Goal: Transaction & Acquisition: Purchase product/service

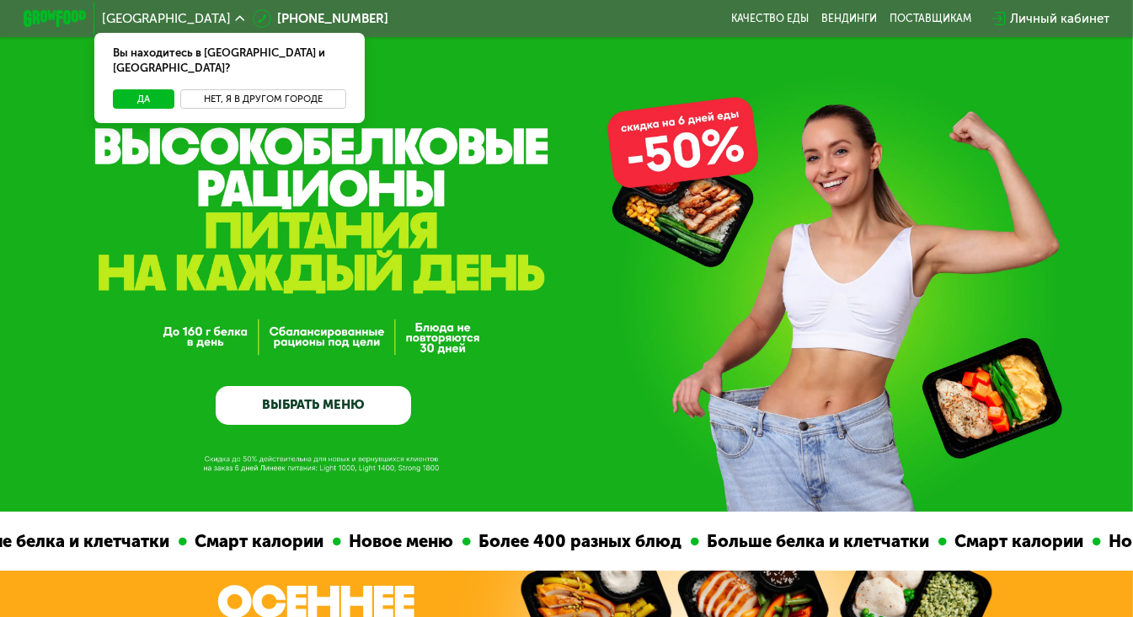
click at [243, 89] on button "Нет, я в другом городе" at bounding box center [263, 98] width 166 height 19
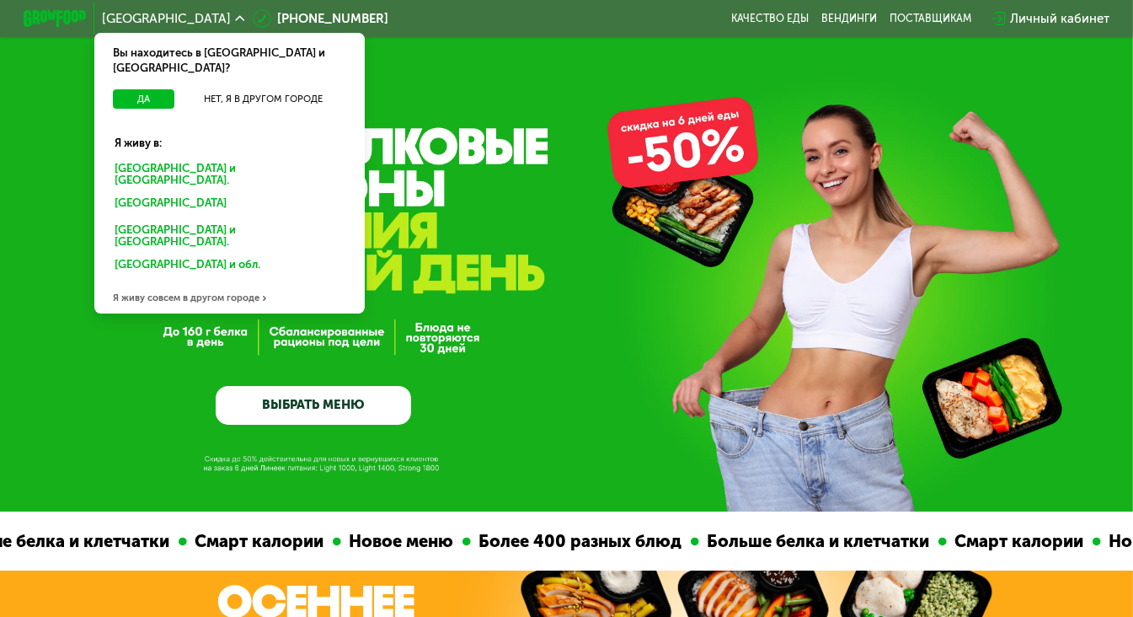
click at [215, 158] on div "[GEOGRAPHIC_DATA] и [GEOGRAPHIC_DATA]." at bounding box center [230, 174] width 252 height 33
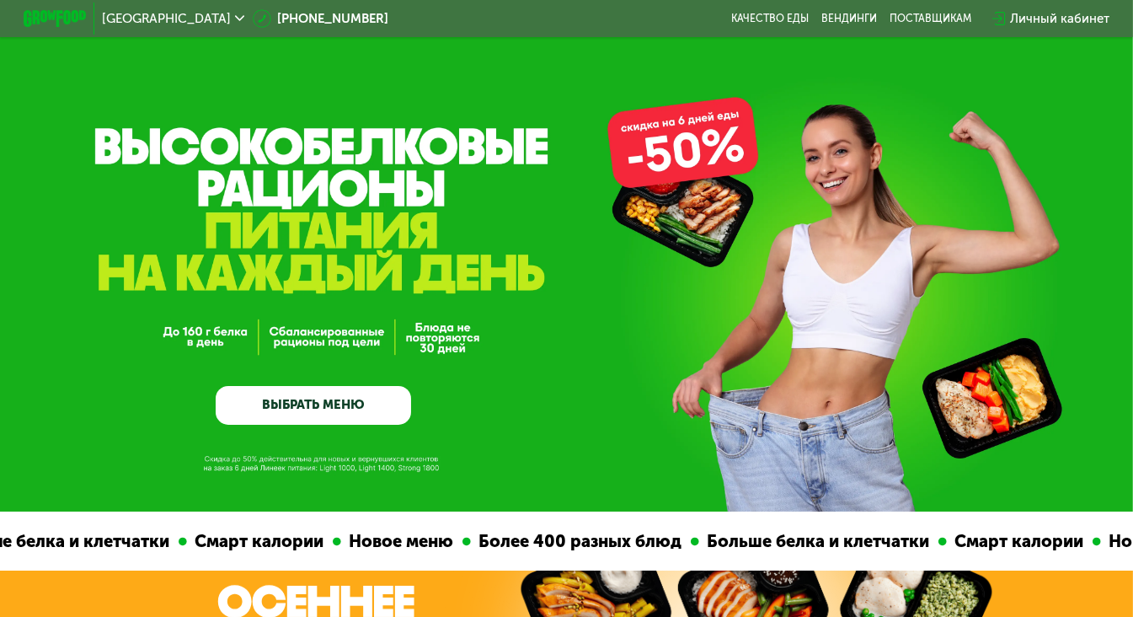
click at [322, 415] on link "ВЫБРАТЬ МЕНЮ" at bounding box center [314, 406] width 196 height 40
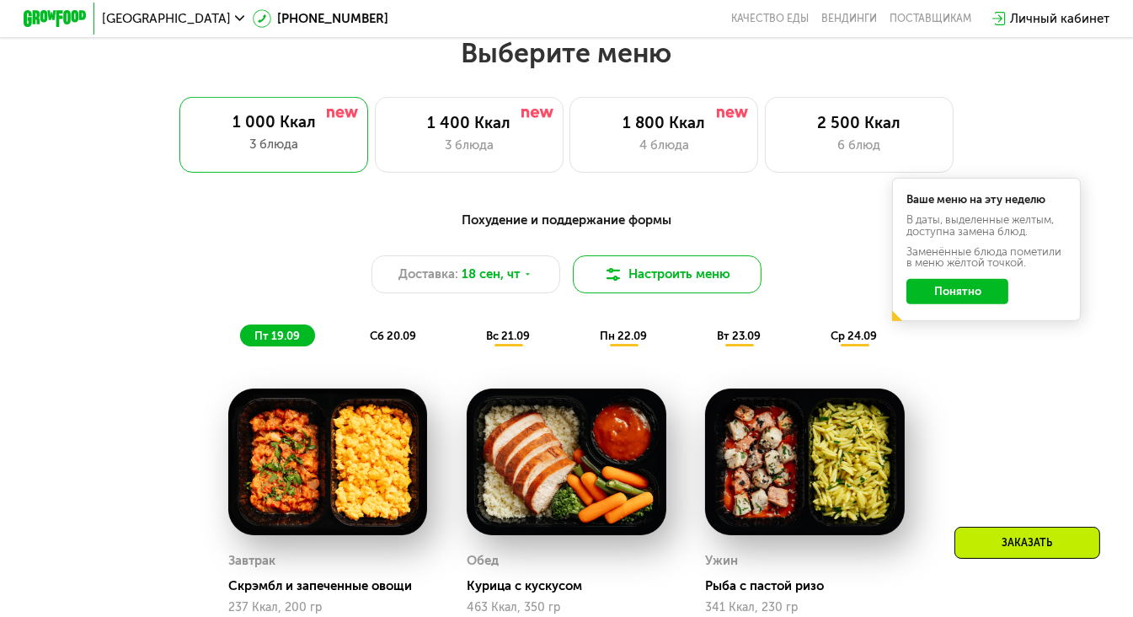
scroll to position [1009, 0]
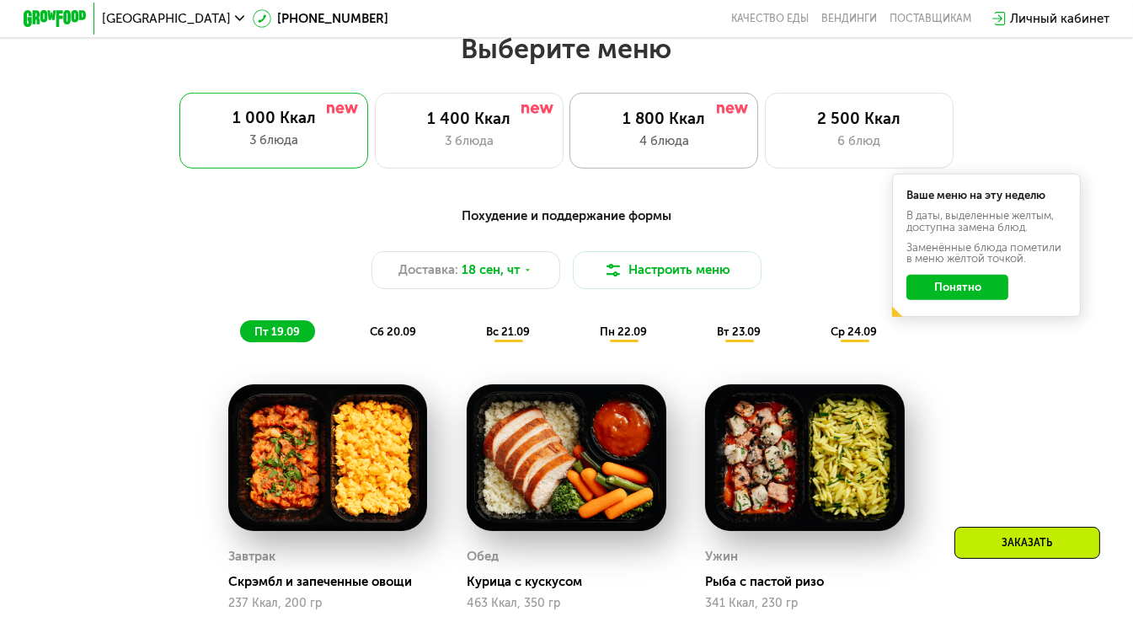
click at [686, 138] on div "4 блюда" at bounding box center [664, 140] width 156 height 19
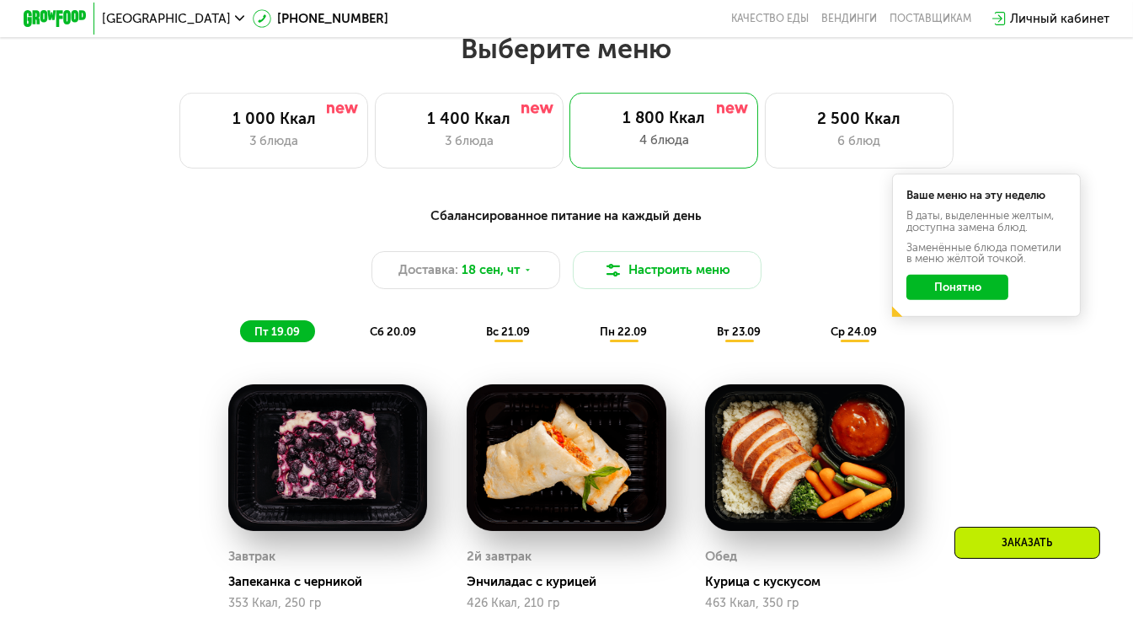
click at [981, 297] on button "Понятно" at bounding box center [958, 287] width 102 height 25
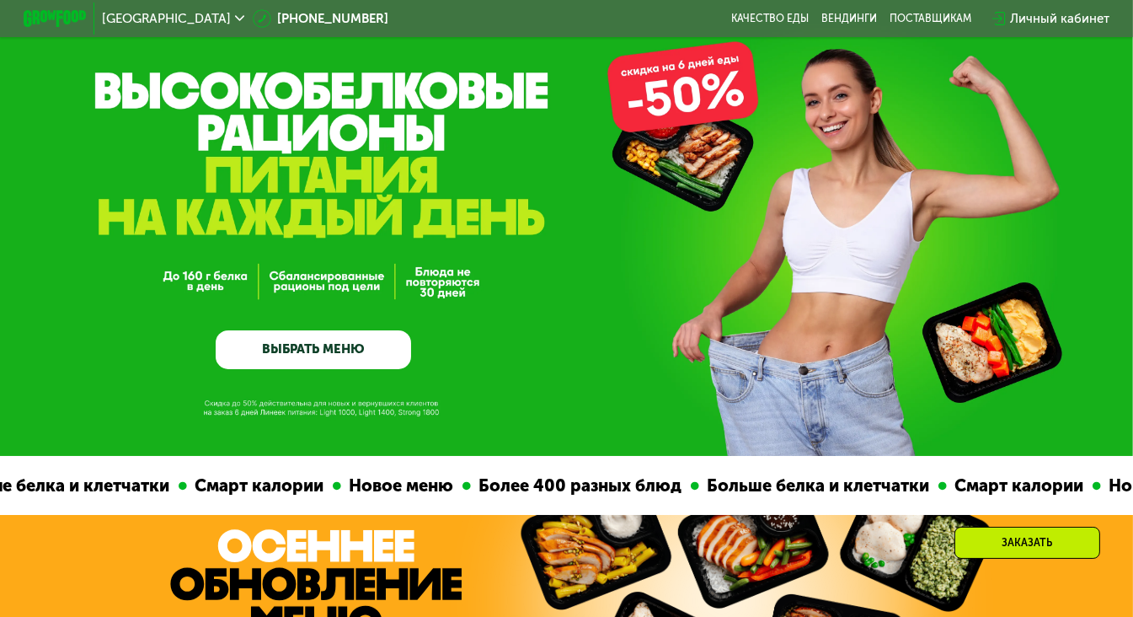
scroll to position [0, 0]
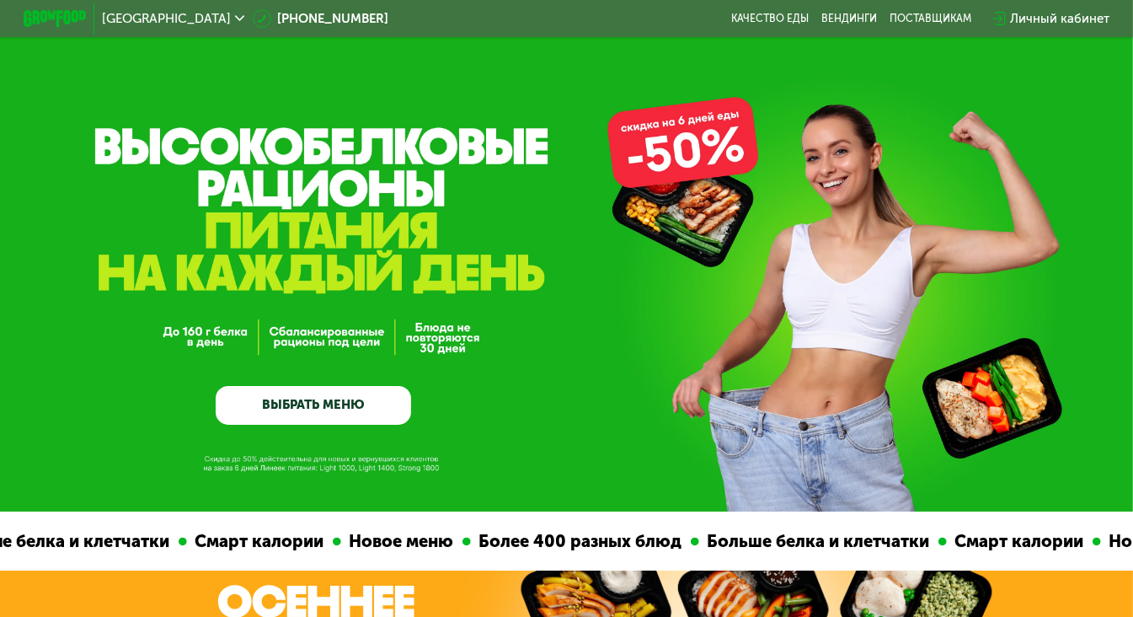
click at [341, 405] on link "ВЫБРАТЬ МЕНЮ" at bounding box center [314, 406] width 196 height 40
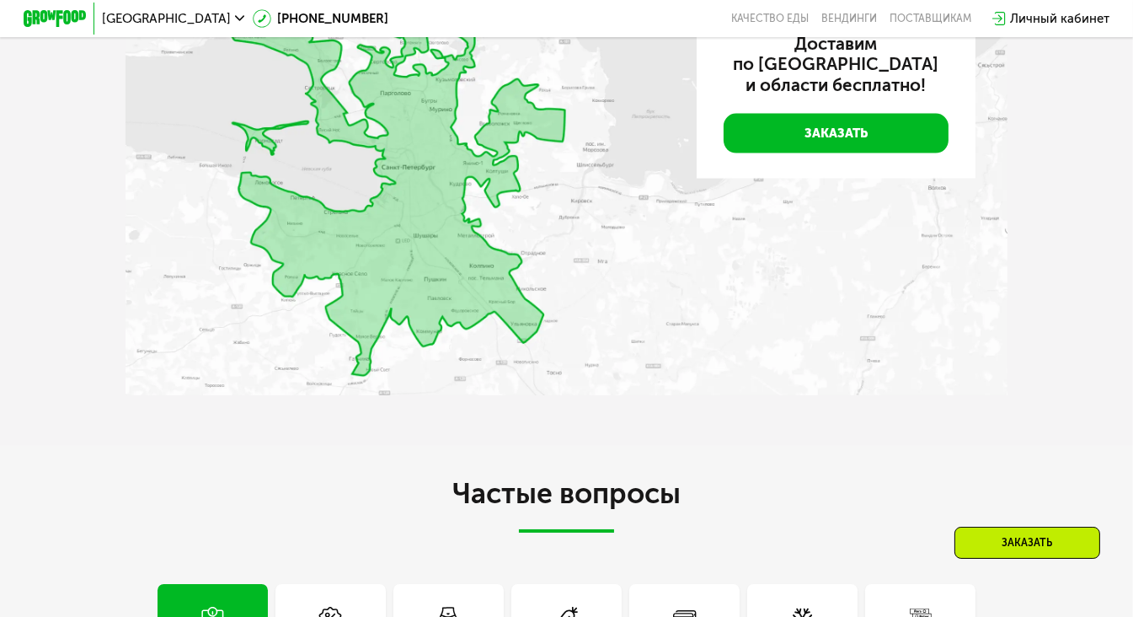
scroll to position [3172, 0]
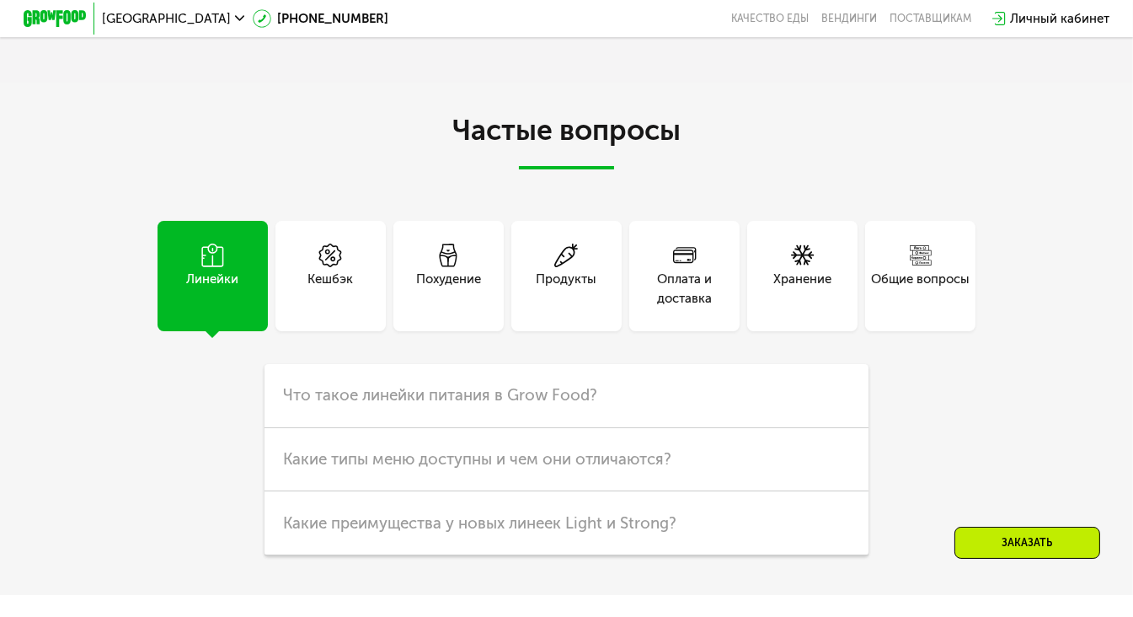
scroll to position [4104, 0]
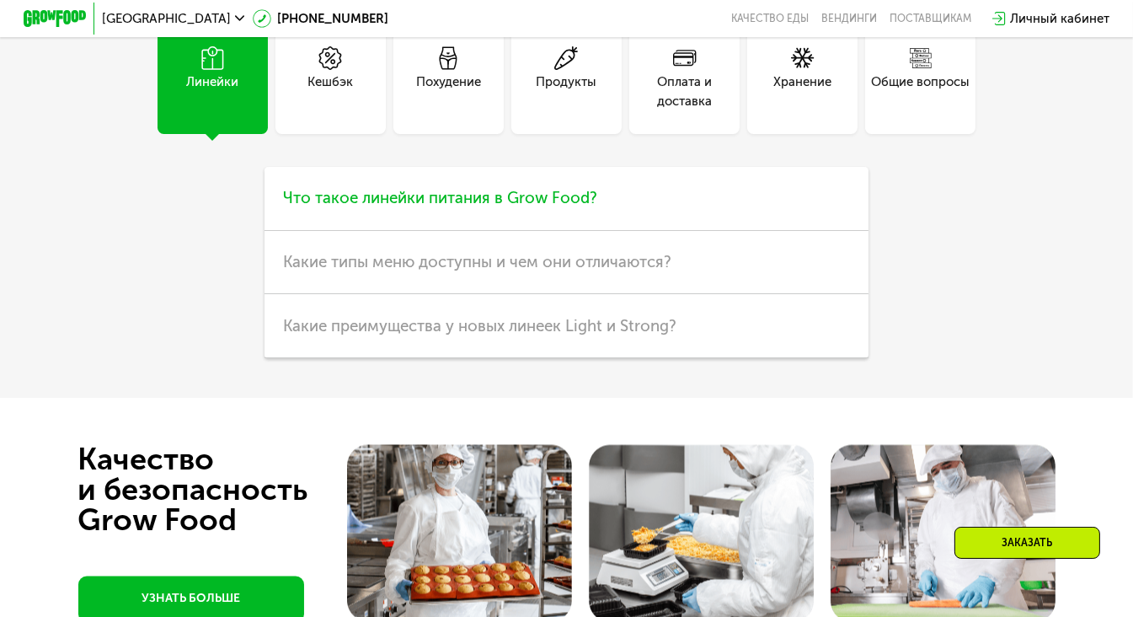
click at [518, 207] on span "Что такое линейки питания в Grow Food?" at bounding box center [440, 197] width 314 height 19
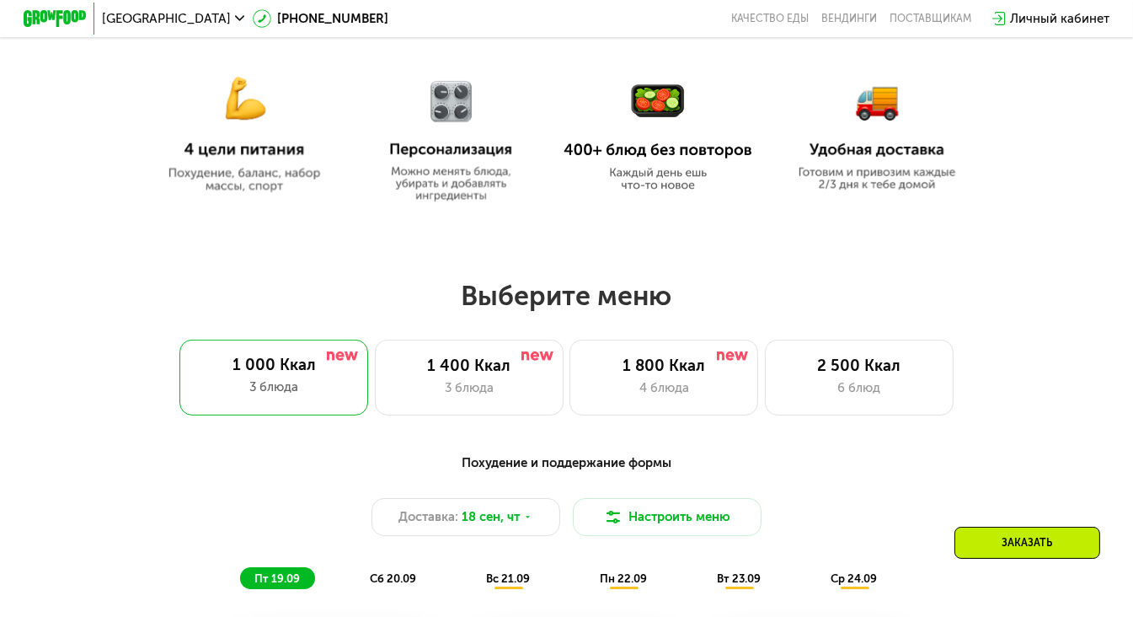
scroll to position [565, 0]
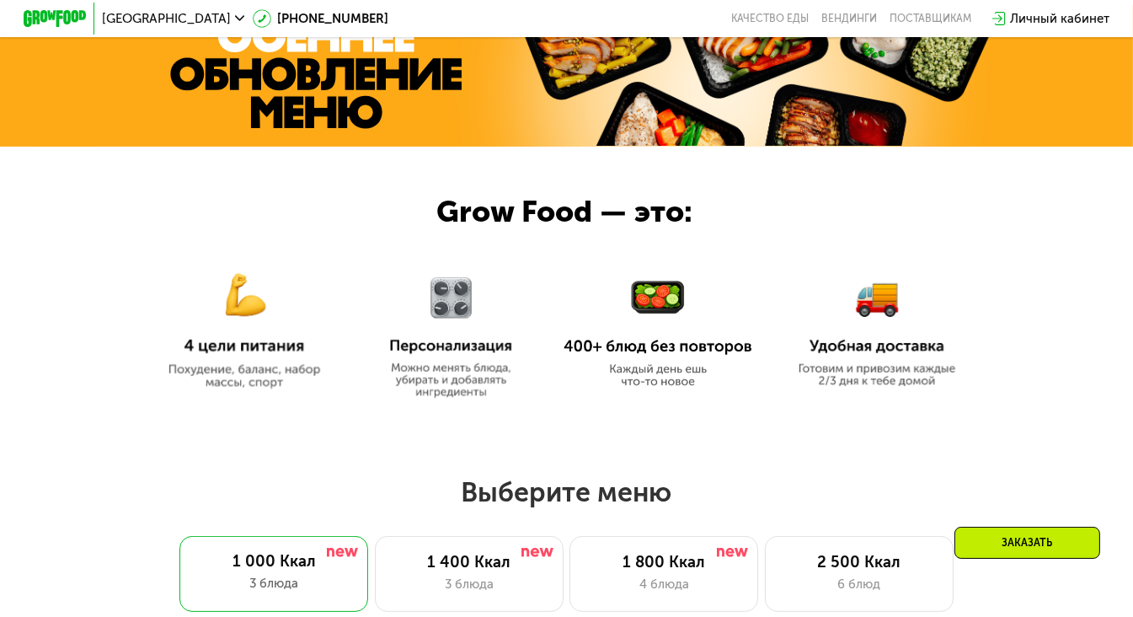
click at [276, 378] on img at bounding box center [244, 320] width 189 height 137
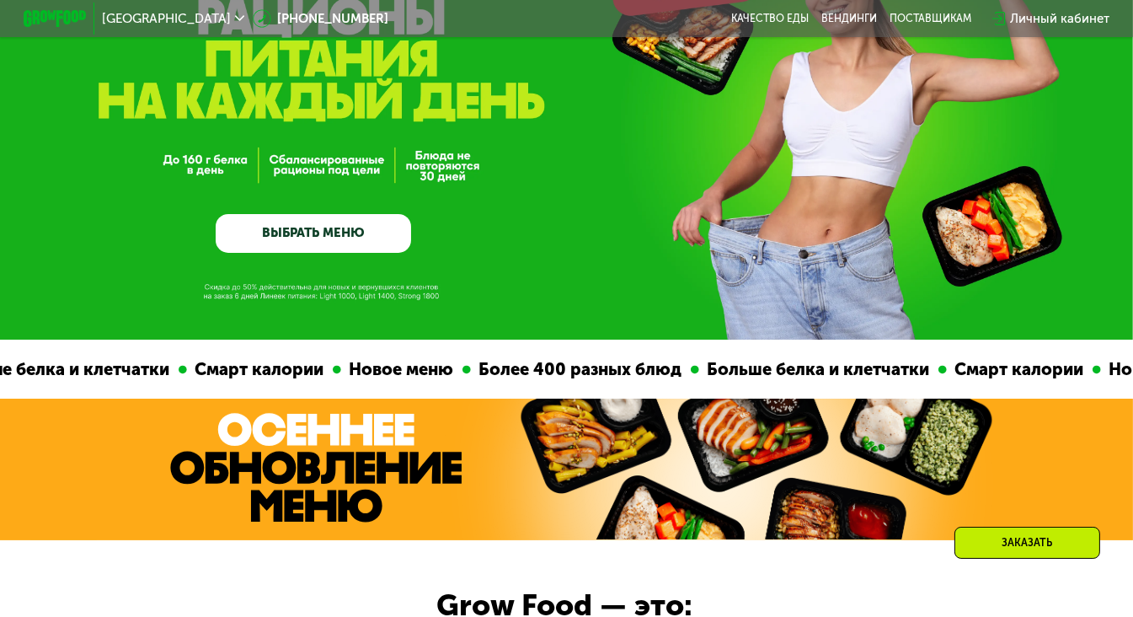
scroll to position [0, 0]
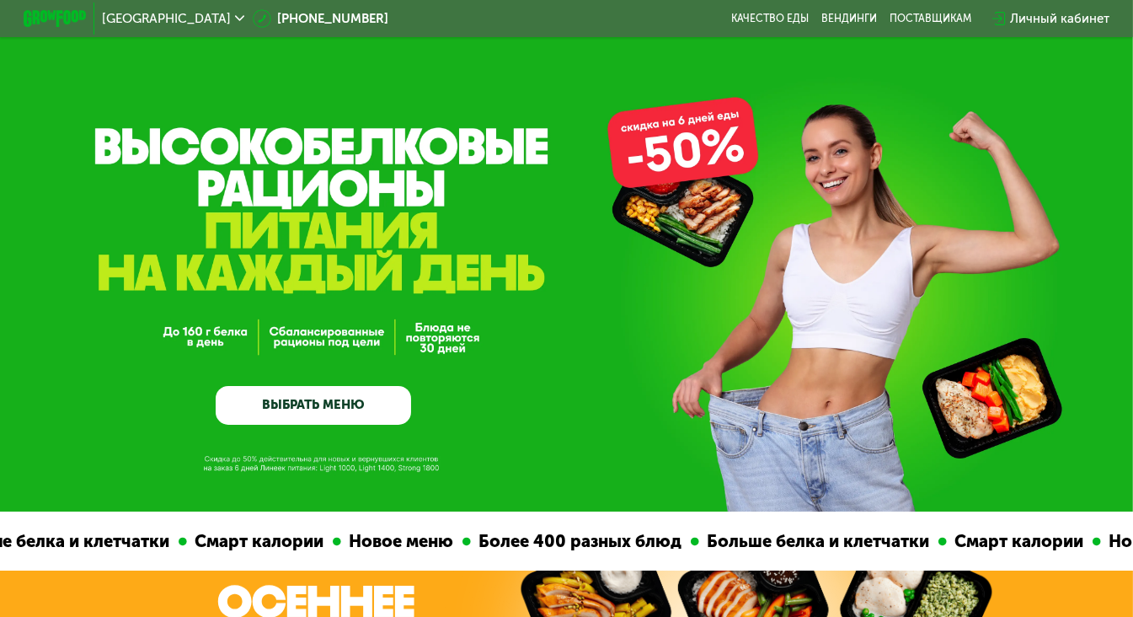
click at [350, 410] on link "ВЫБРАТЬ МЕНЮ" at bounding box center [314, 406] width 196 height 40
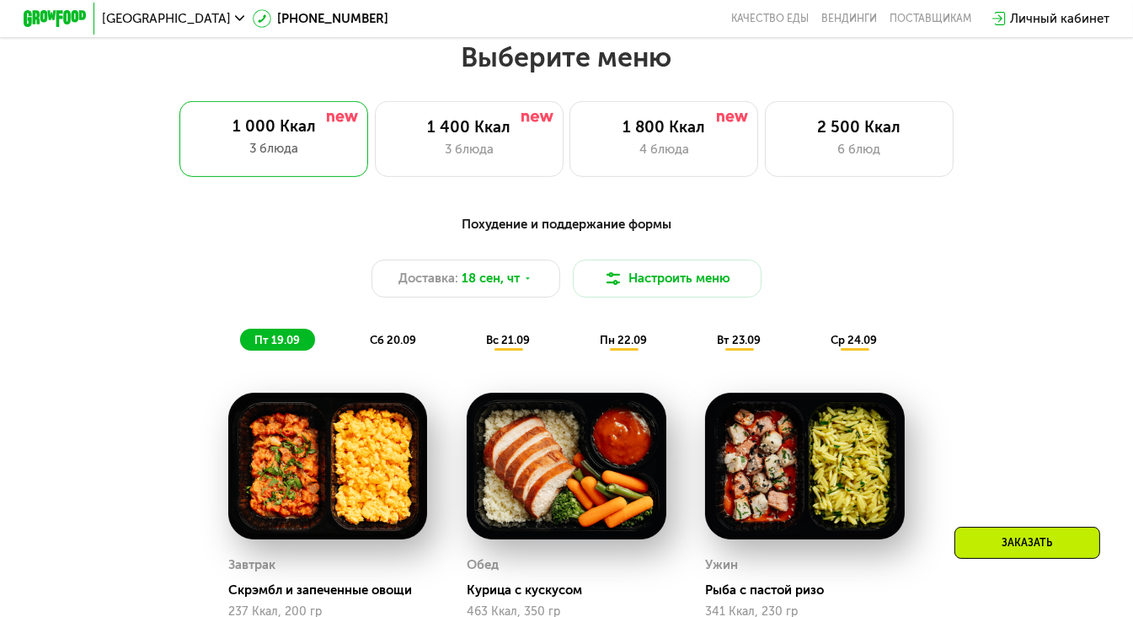
scroll to position [1009, 0]
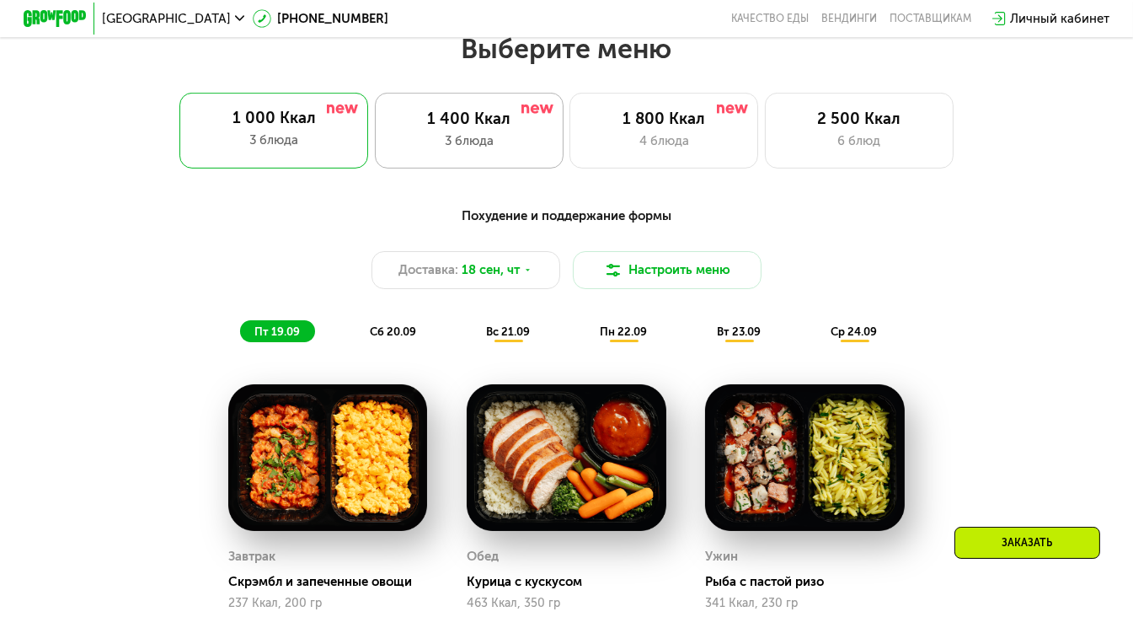
click at [498, 128] on div "1 400 Ккал" at bounding box center [469, 119] width 156 height 19
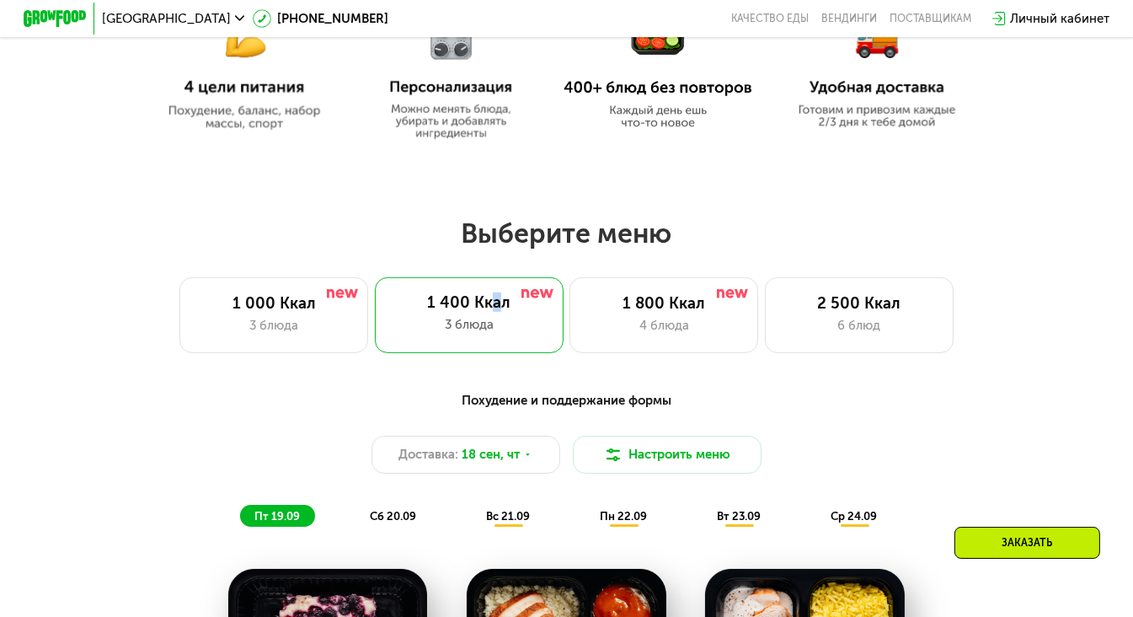
scroll to position [812, 0]
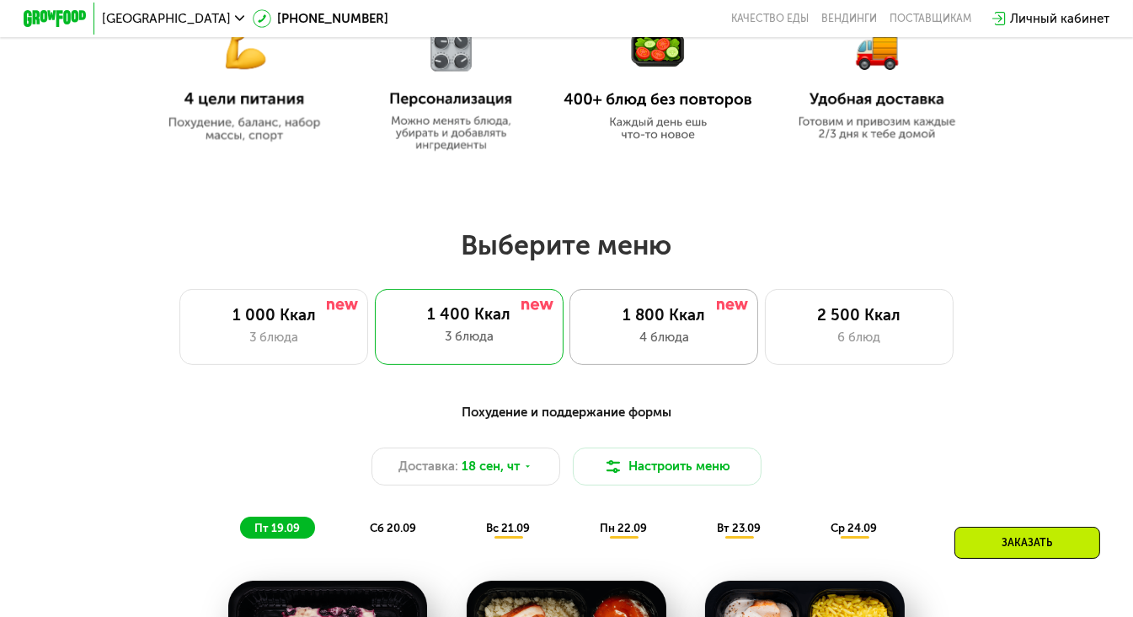
click at [710, 335] on div "4 блюда" at bounding box center [664, 337] width 156 height 19
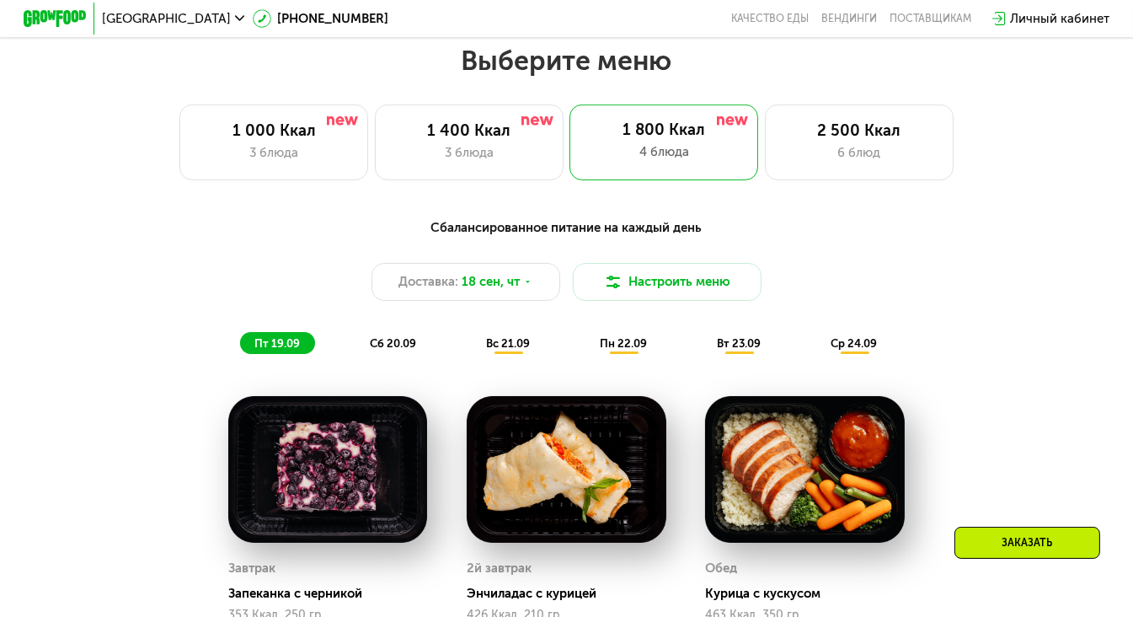
scroll to position [1009, 0]
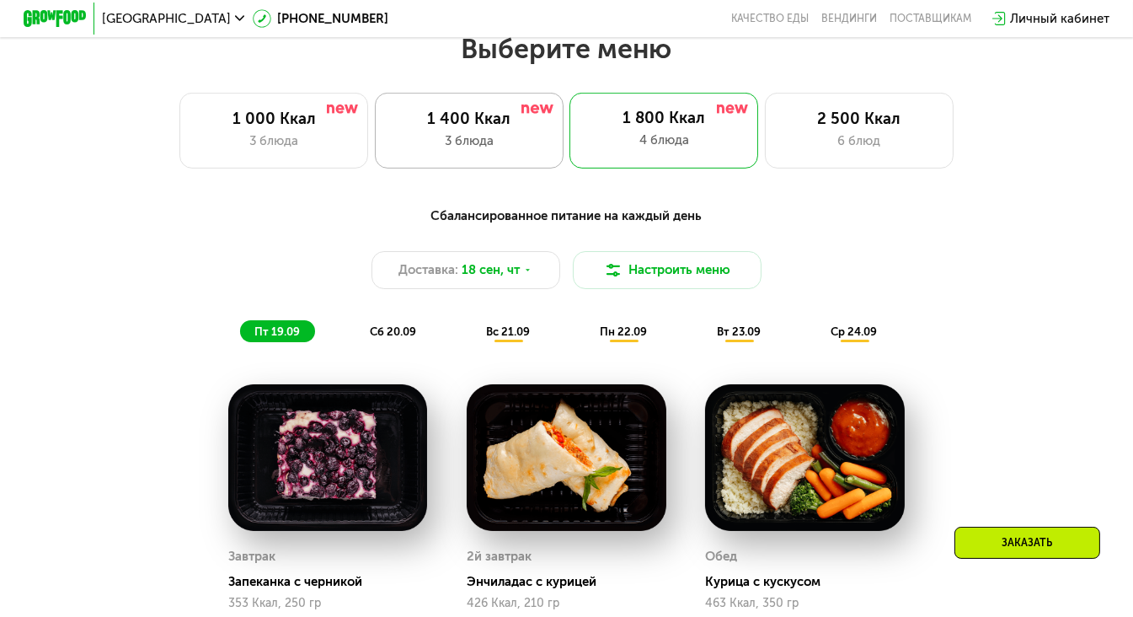
click at [468, 149] on div "3 блюда" at bounding box center [469, 140] width 156 height 19
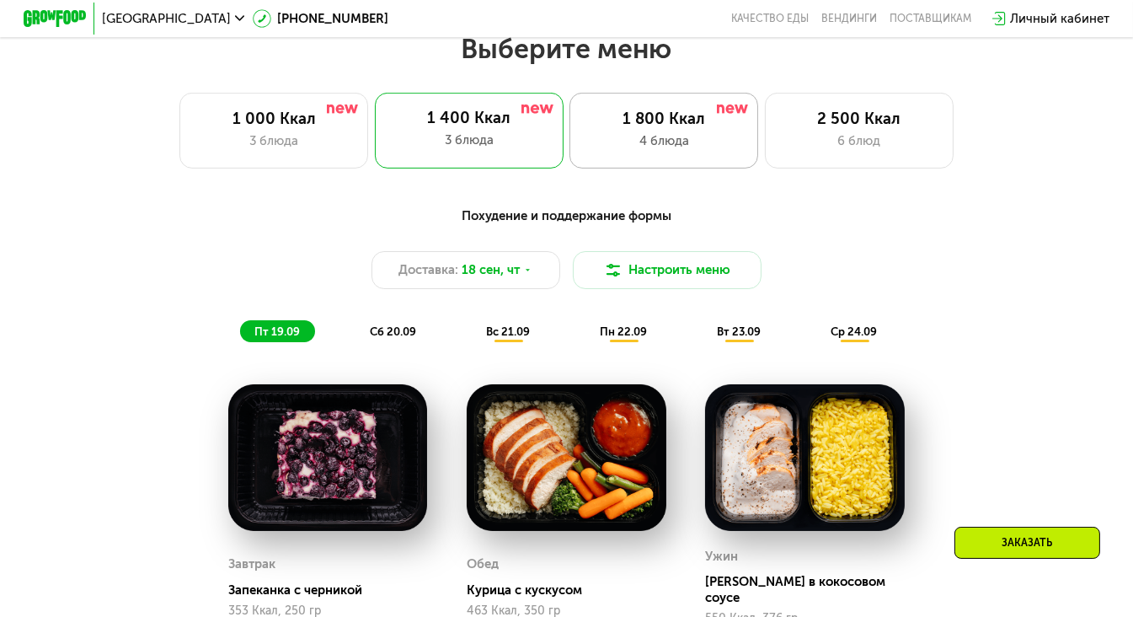
click at [684, 108] on div "1 800 Ккал 4 блюда" at bounding box center [664, 131] width 189 height 76
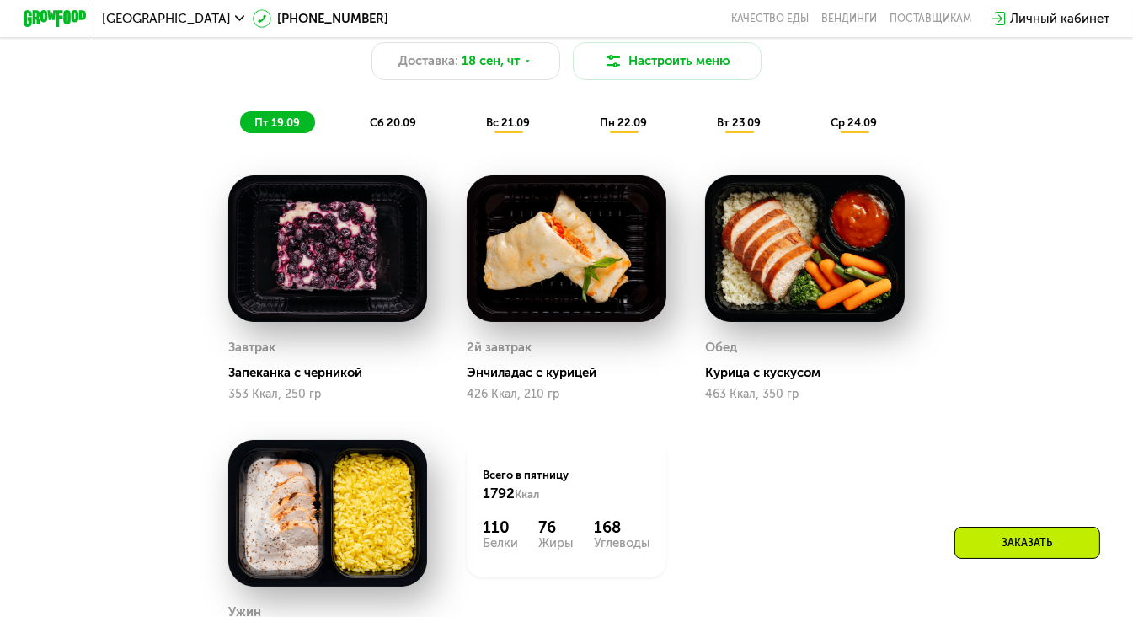
scroll to position [1206, 0]
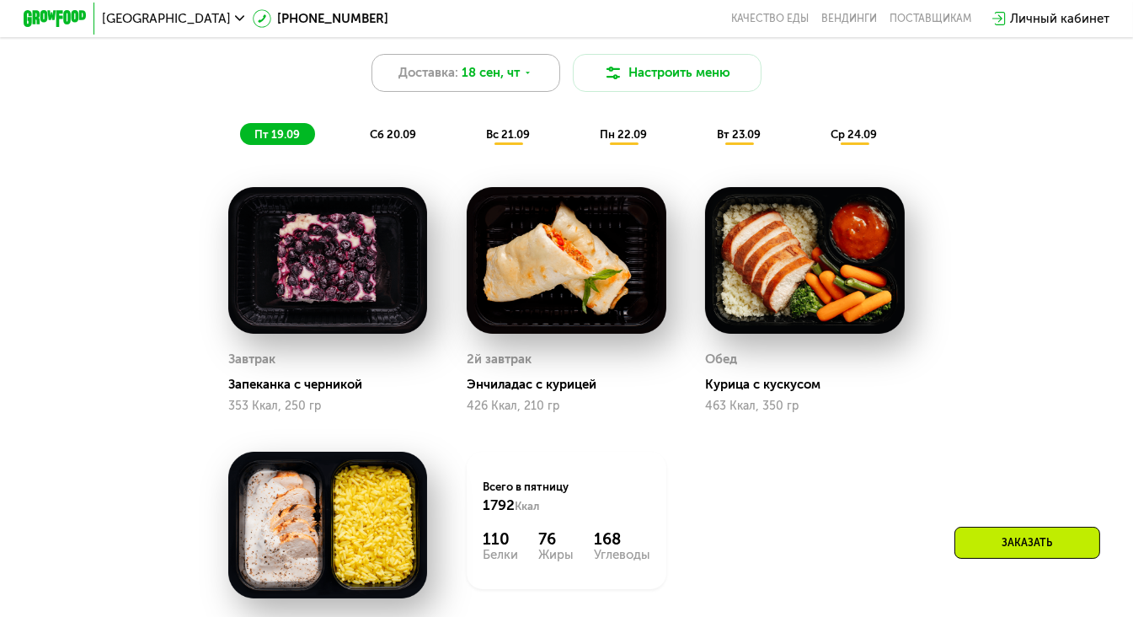
click at [531, 78] on icon at bounding box center [527, 72] width 9 height 9
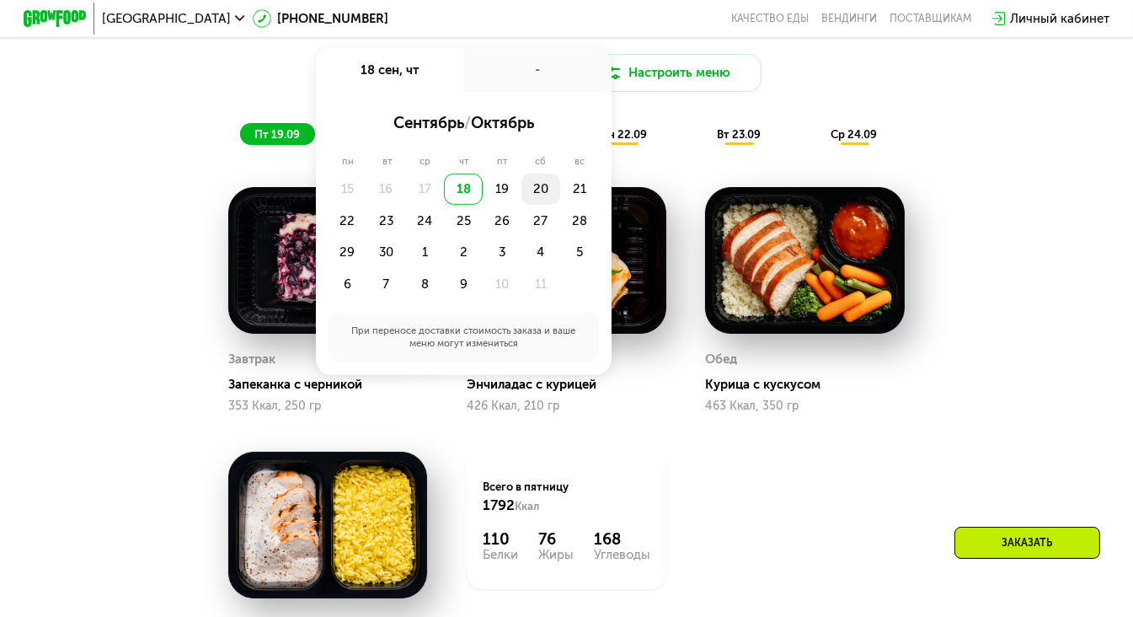
click at [541, 196] on div "20" at bounding box center [541, 189] width 39 height 31
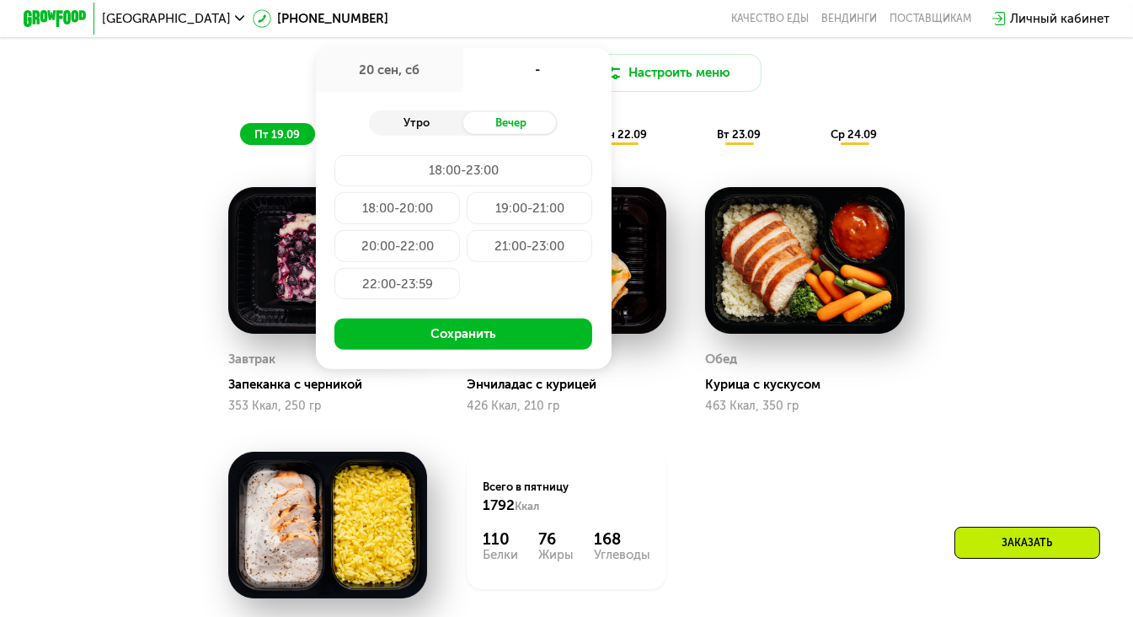
click at [432, 134] on div "Утро" at bounding box center [416, 123] width 94 height 22
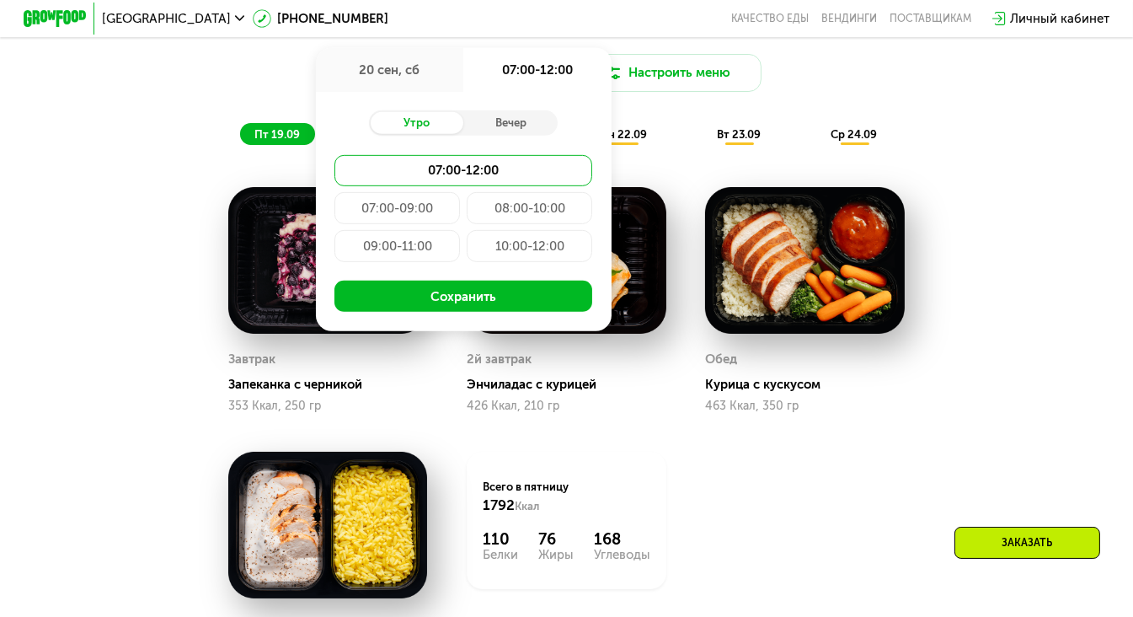
click at [431, 218] on div "07:00-09:00" at bounding box center [398, 207] width 126 height 31
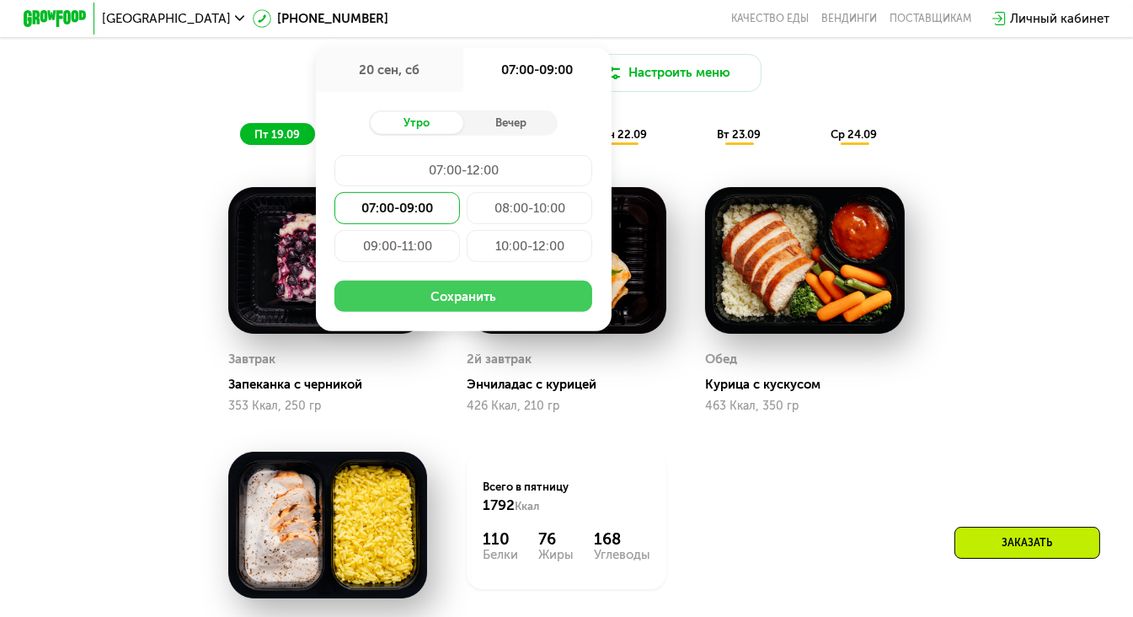
click at [451, 312] on button "Сохранить" at bounding box center [464, 296] width 258 height 31
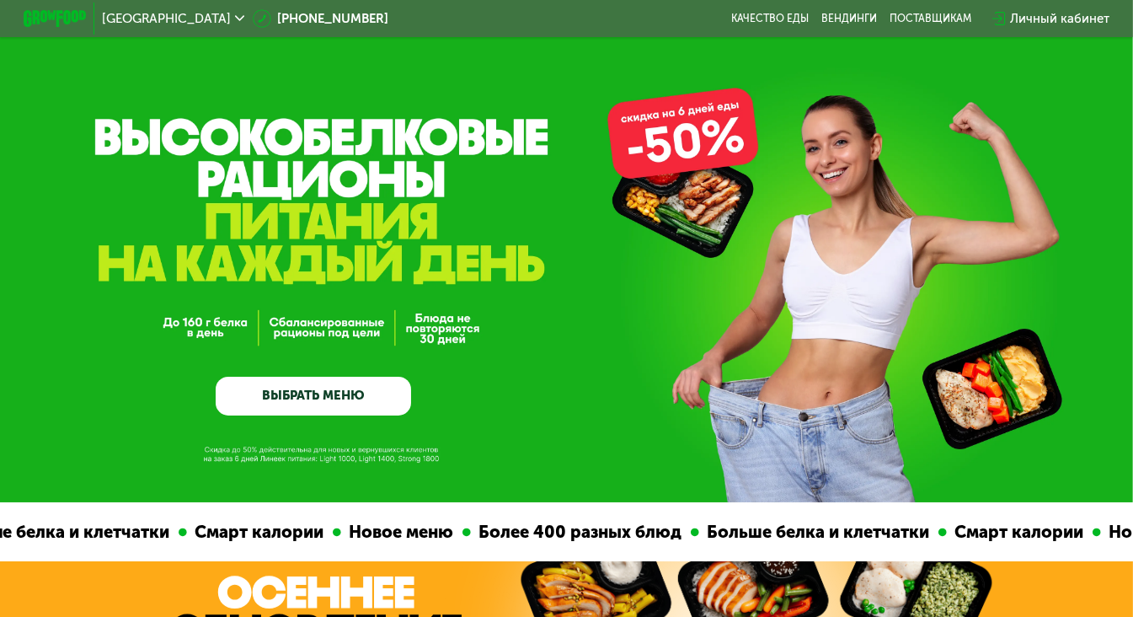
scroll to position [0, 0]
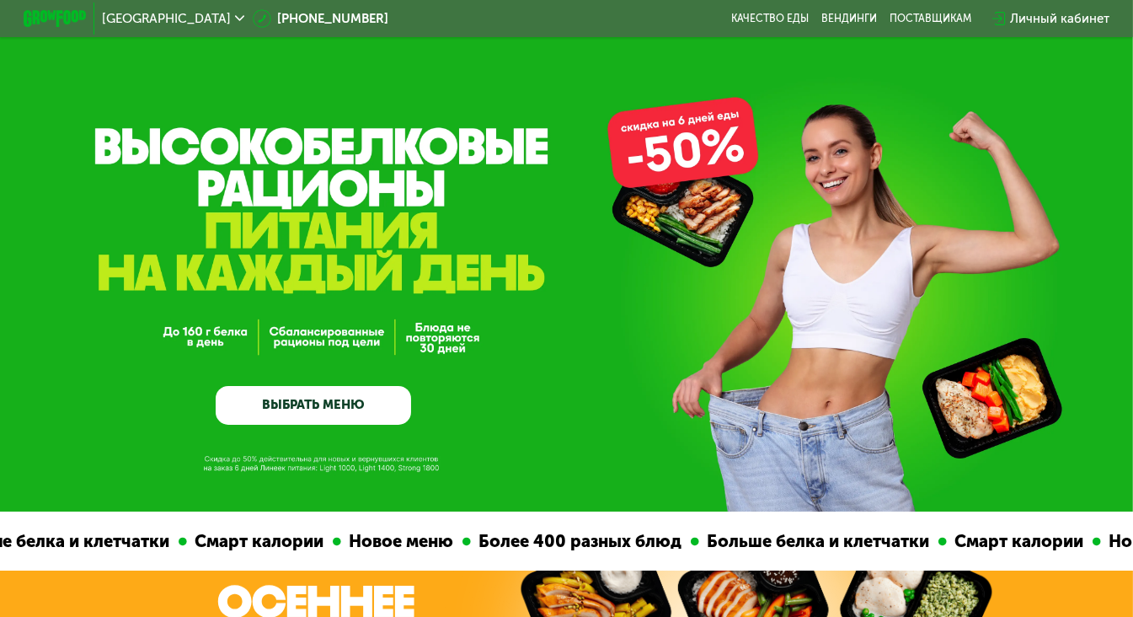
click at [1021, 17] on div "Личный кабинет" at bounding box center [1059, 18] width 99 height 19
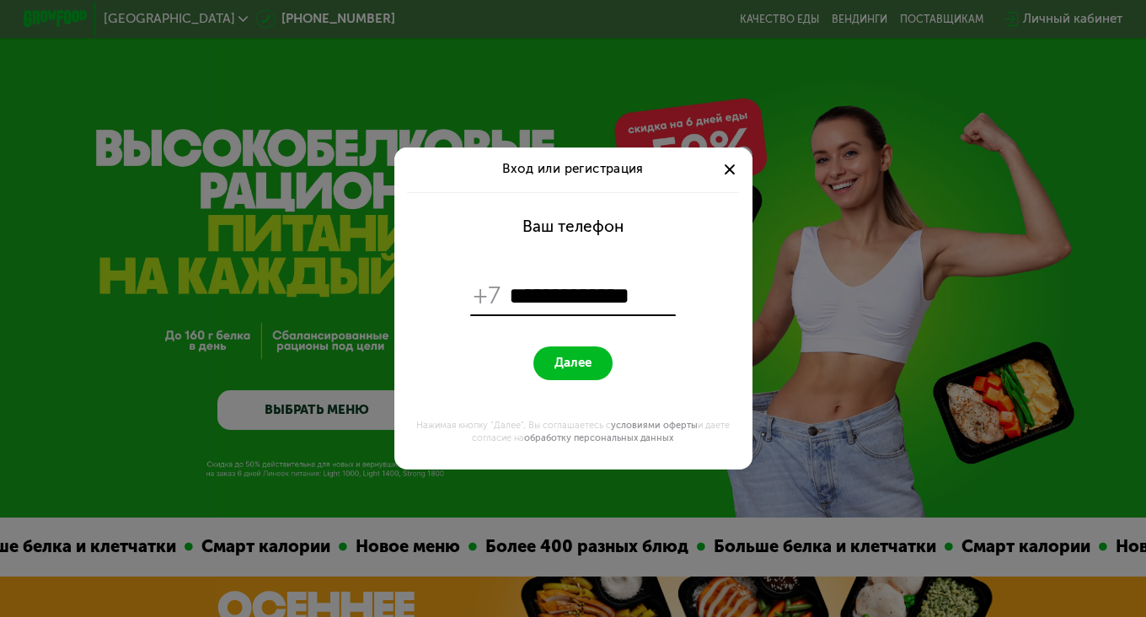
type input "**********"
click at [587, 362] on span "Далее" at bounding box center [572, 363] width 37 height 15
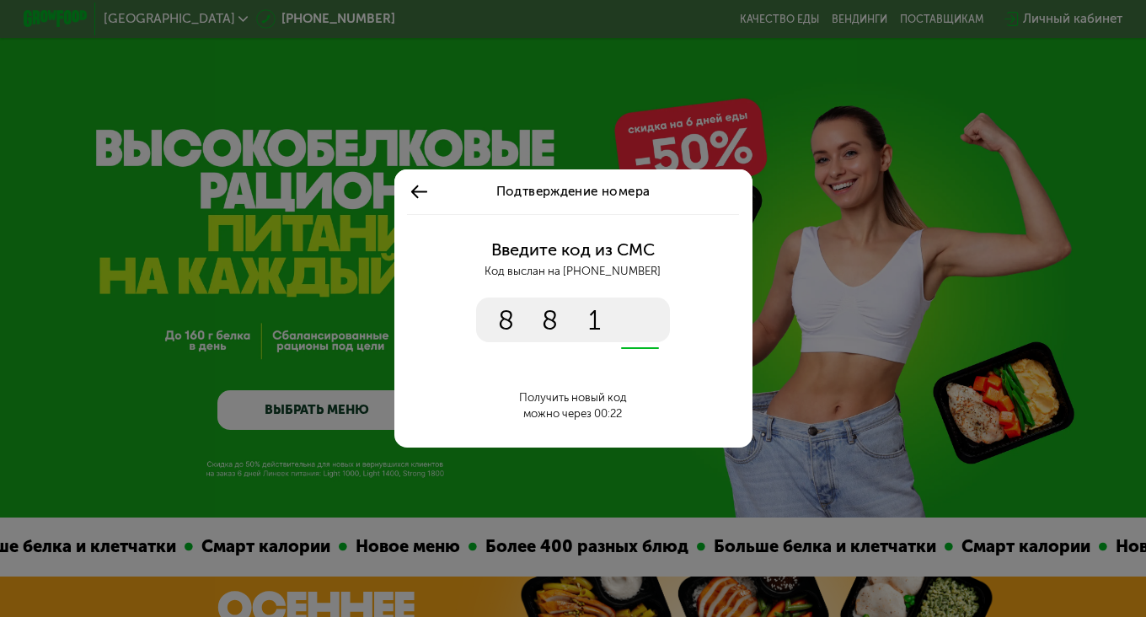
type input "****"
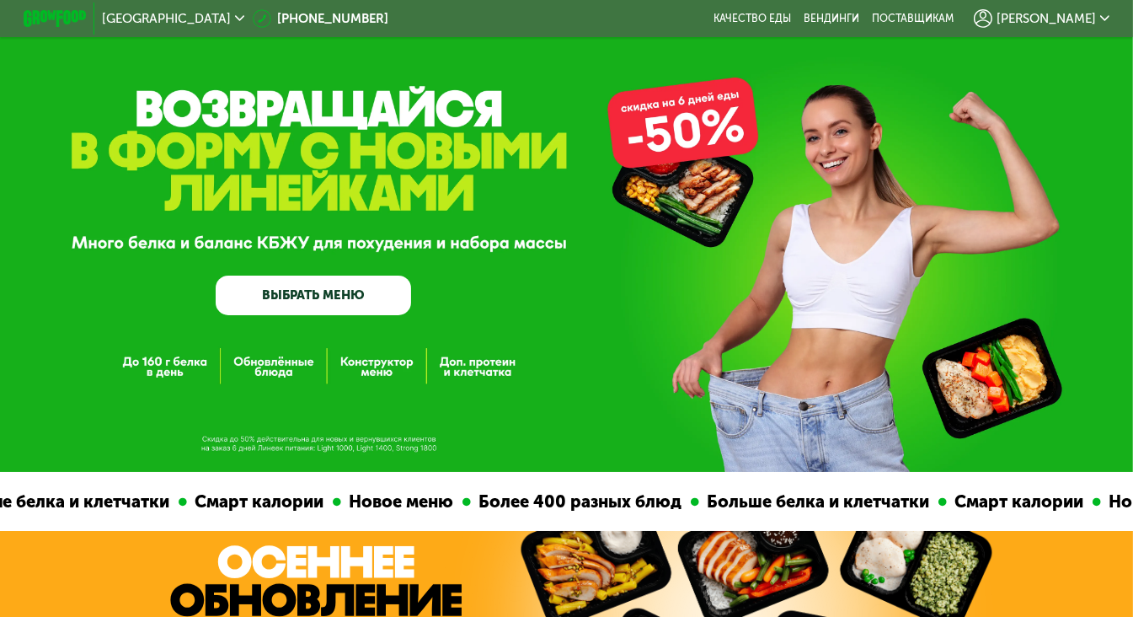
click at [1096, 15] on span "Мария" at bounding box center [1046, 19] width 99 height 13
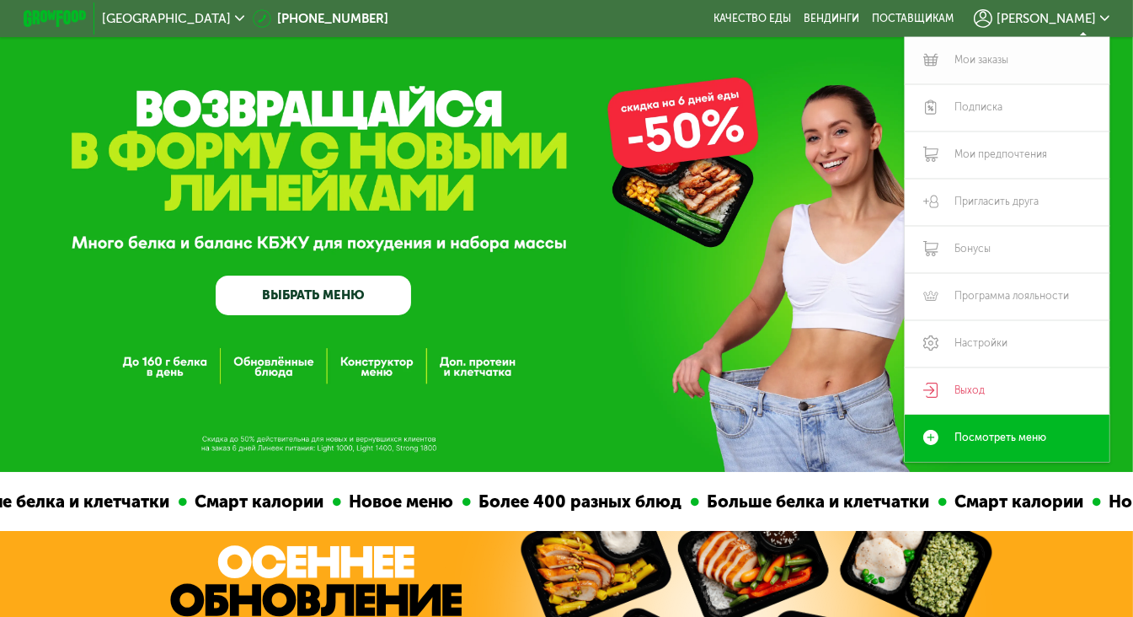
click at [1014, 54] on link "Мои заказы" at bounding box center [1007, 60] width 205 height 47
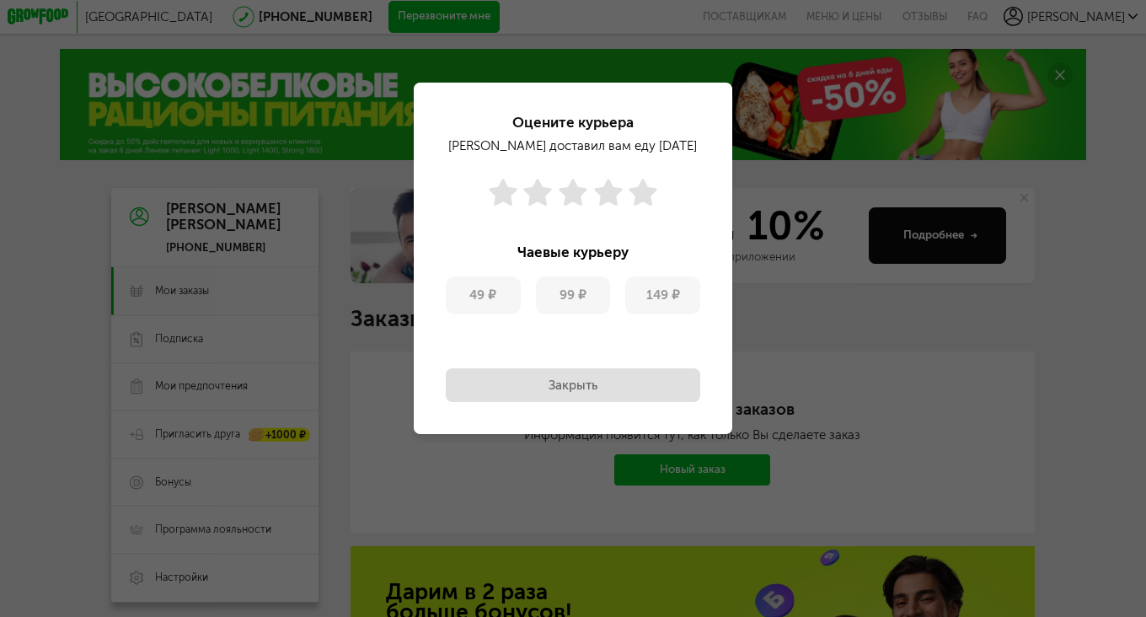
click at [615, 382] on button "Закрыть" at bounding box center [573, 385] width 254 height 34
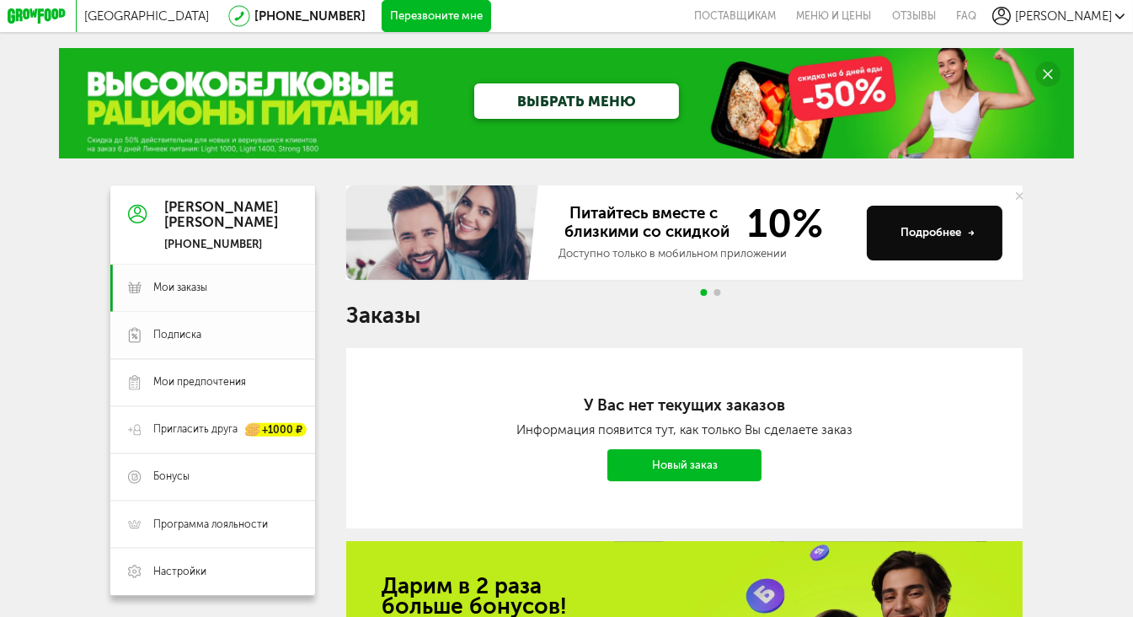
click at [217, 339] on span "Подписка" at bounding box center [224, 335] width 143 height 14
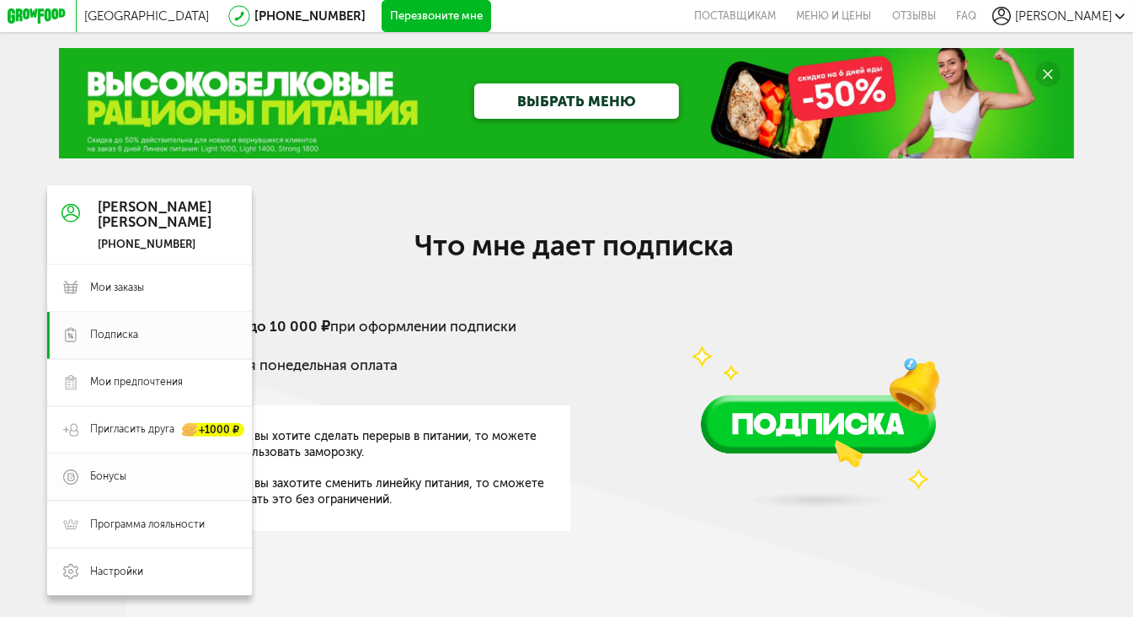
click at [137, 482] on span "Бонусы" at bounding box center [163, 476] width 146 height 14
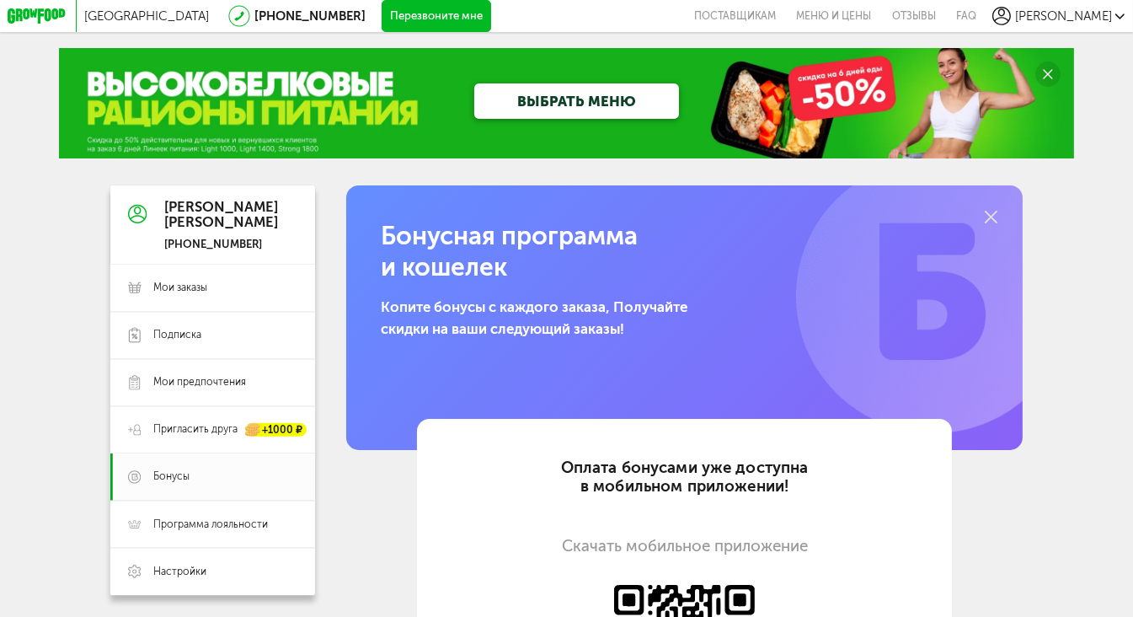
click at [510, 98] on link "ВЫБРАТЬ МЕНЮ" at bounding box center [576, 100] width 205 height 35
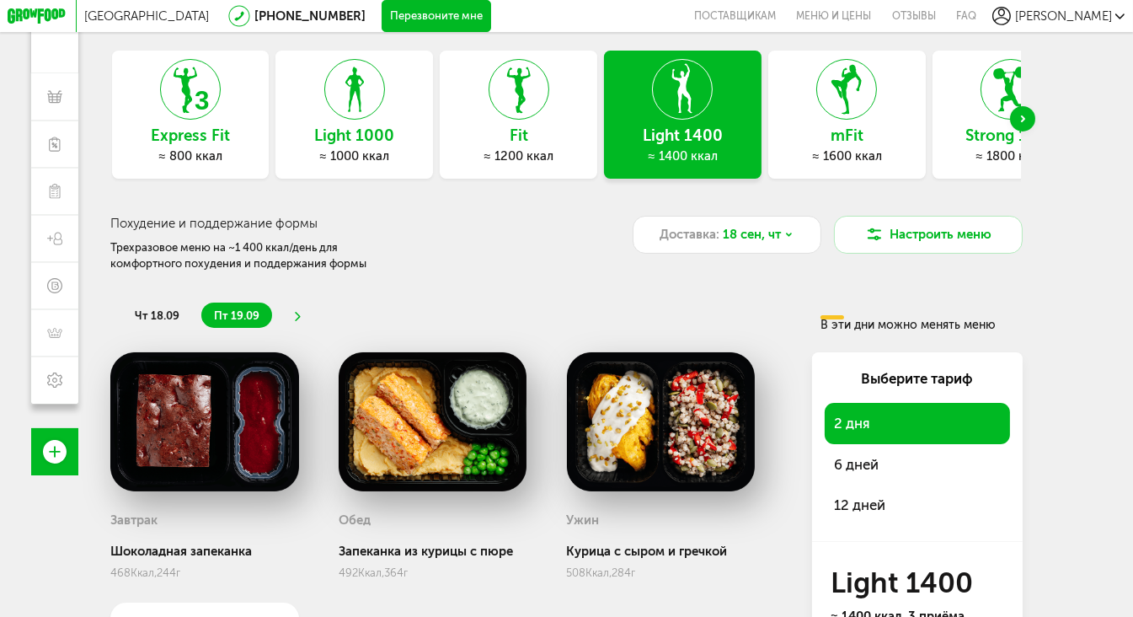
scroll to position [69, 0]
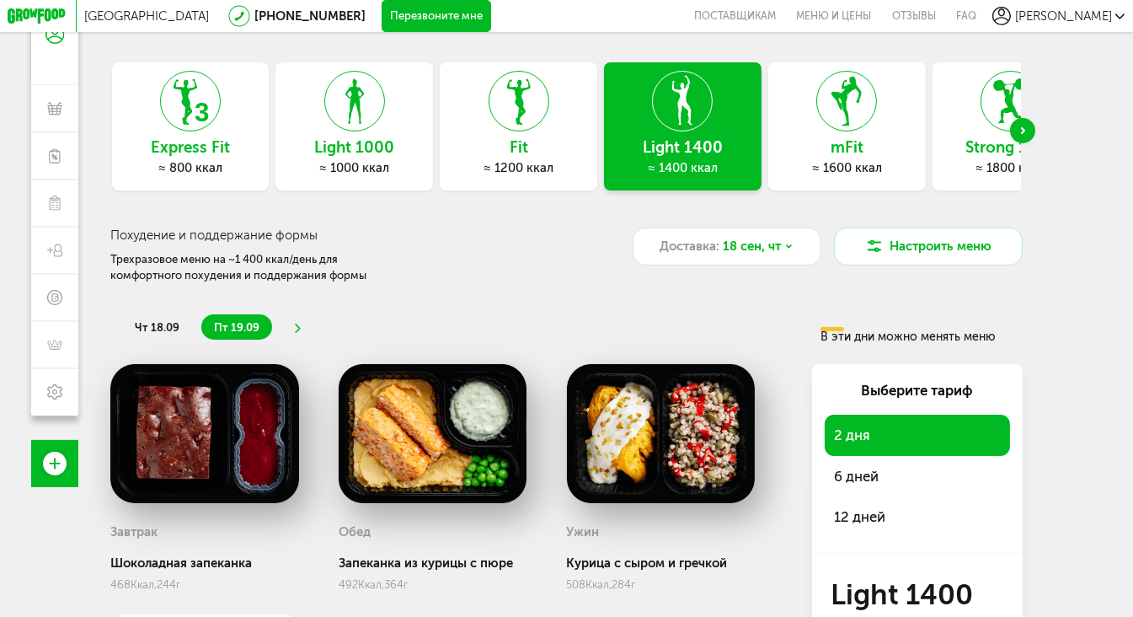
click at [851, 147] on h3 "mFit" at bounding box center [847, 148] width 158 height 18
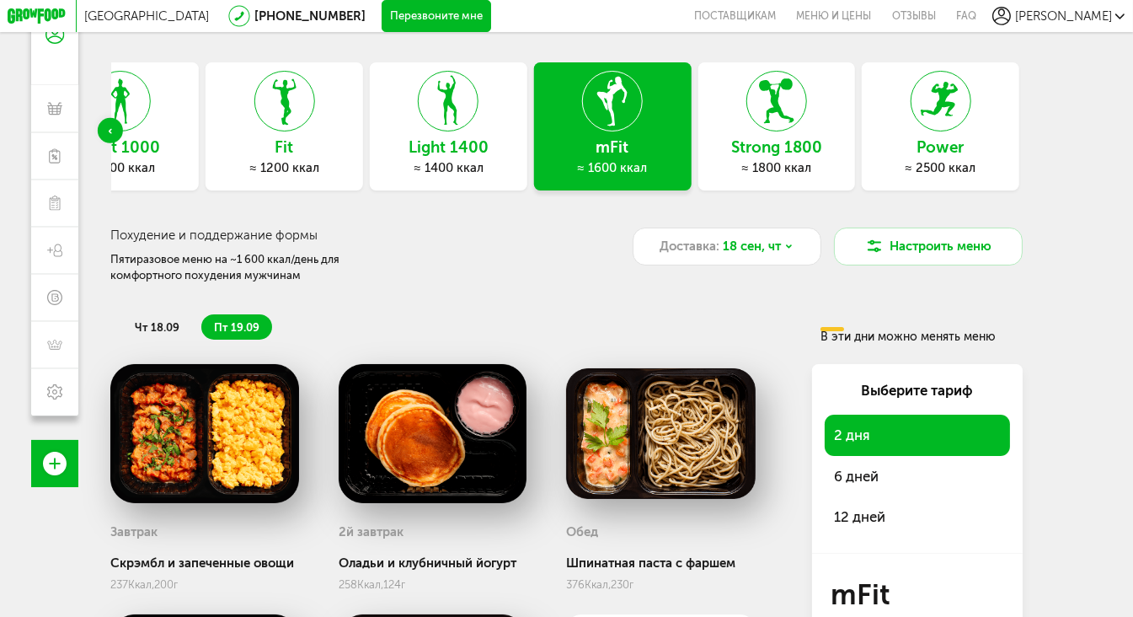
click at [462, 110] on icon at bounding box center [448, 101] width 59 height 61
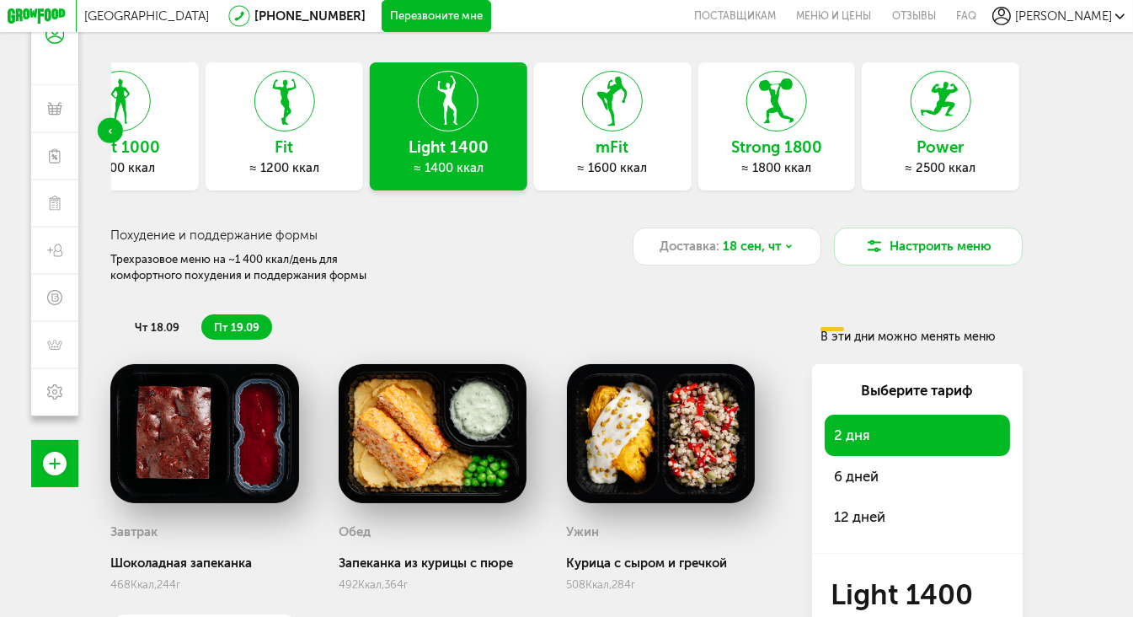
click at [254, 134] on div "Fit ≈ 1200 ккал" at bounding box center [285, 126] width 158 height 128
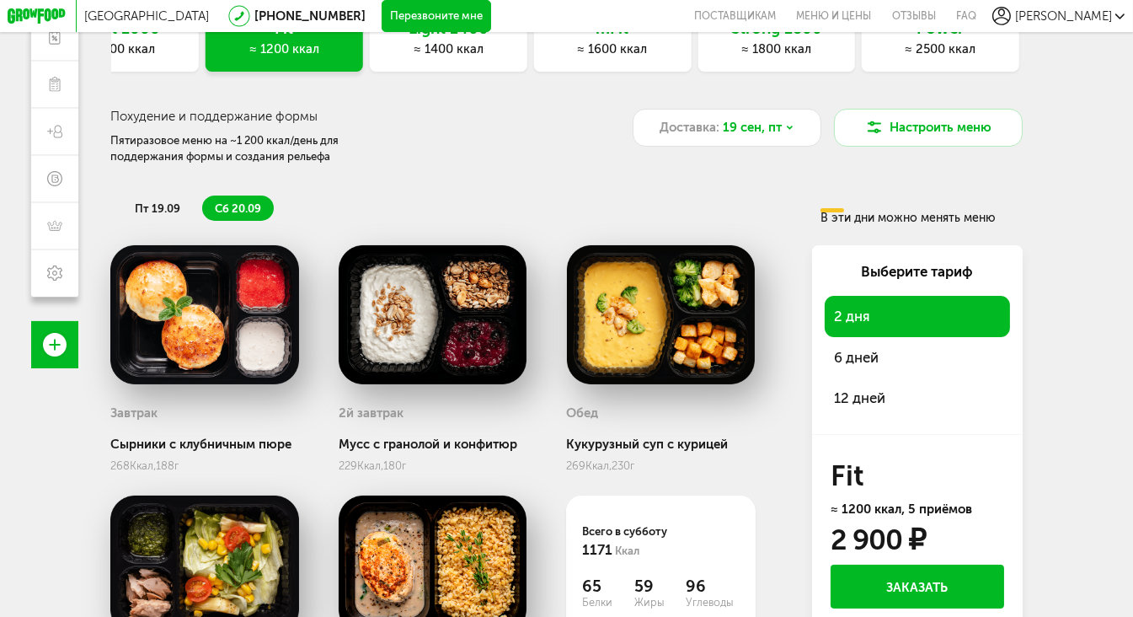
scroll to position [160, 0]
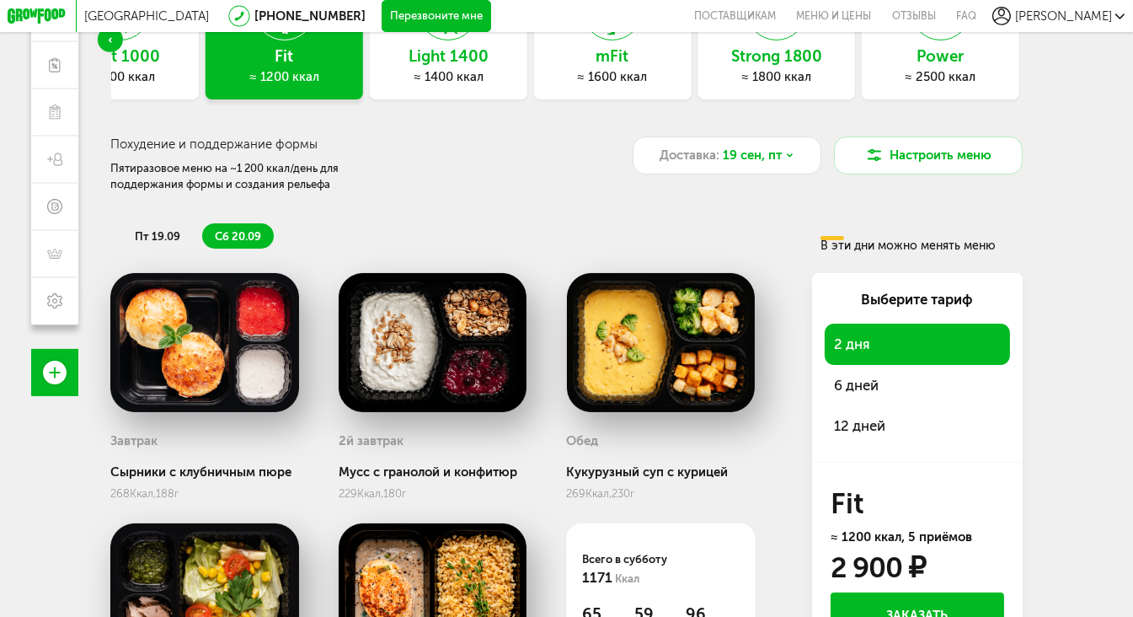
click at [463, 88] on div "Light 1400 ≈ 1400 ккал" at bounding box center [449, 35] width 158 height 128
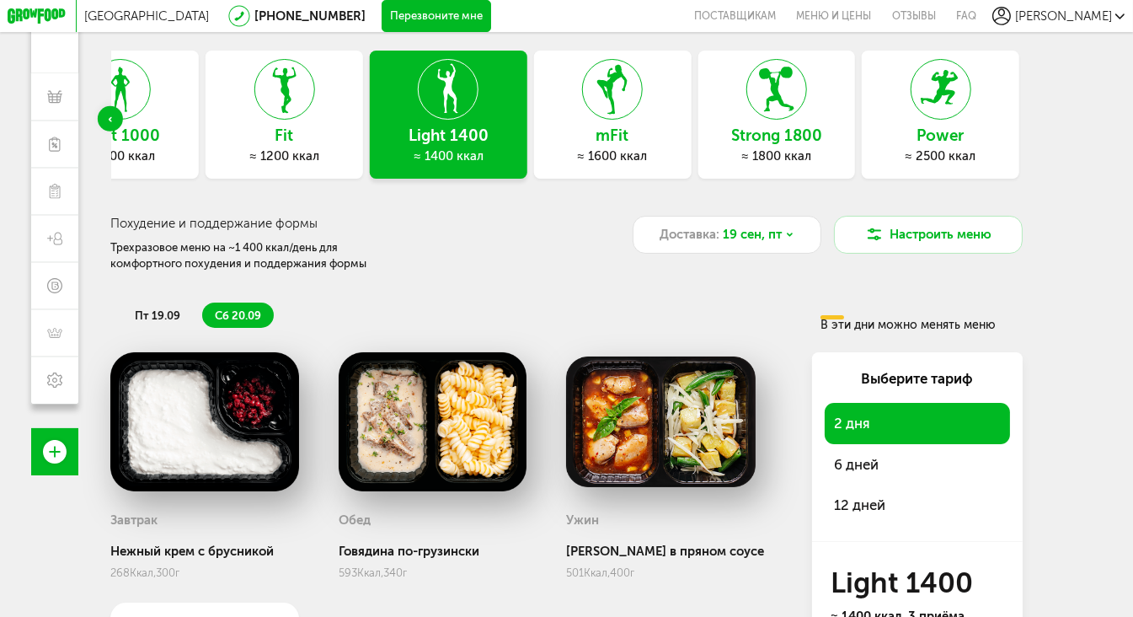
scroll to position [69, 0]
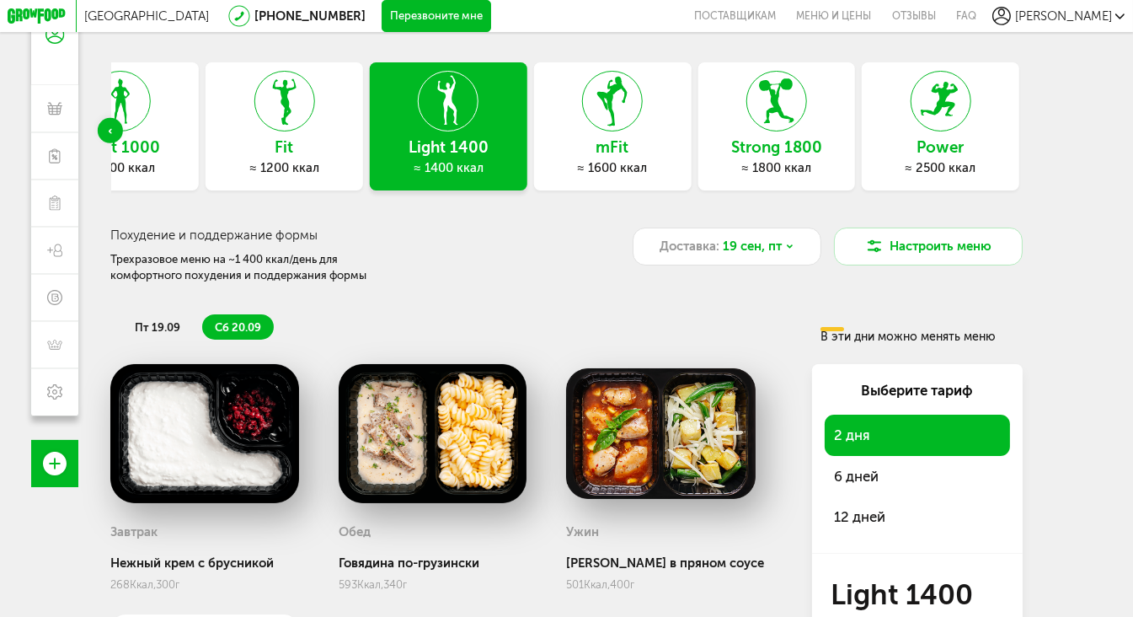
click at [620, 127] on icon at bounding box center [612, 101] width 59 height 61
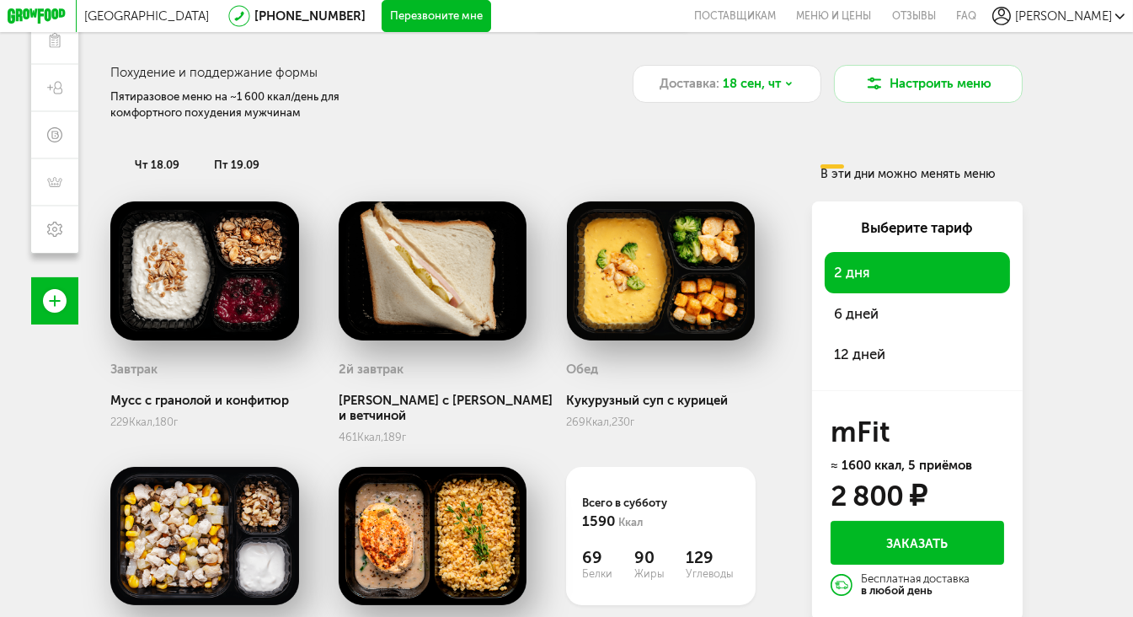
scroll to position [266, 0]
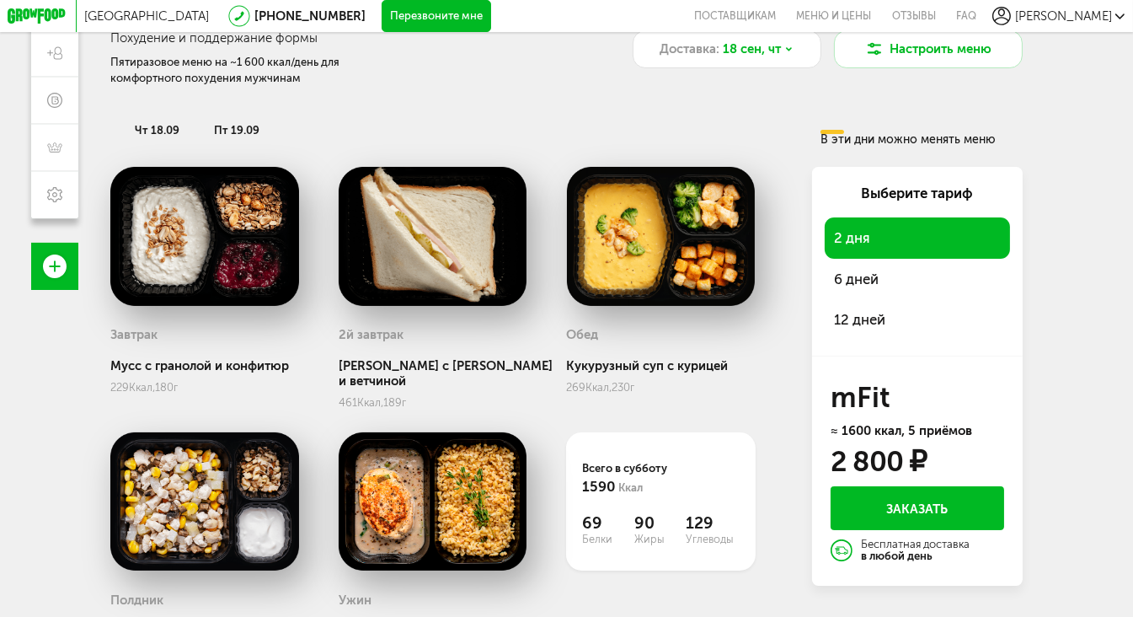
click at [871, 322] on span "12 дней" at bounding box center [917, 319] width 167 height 22
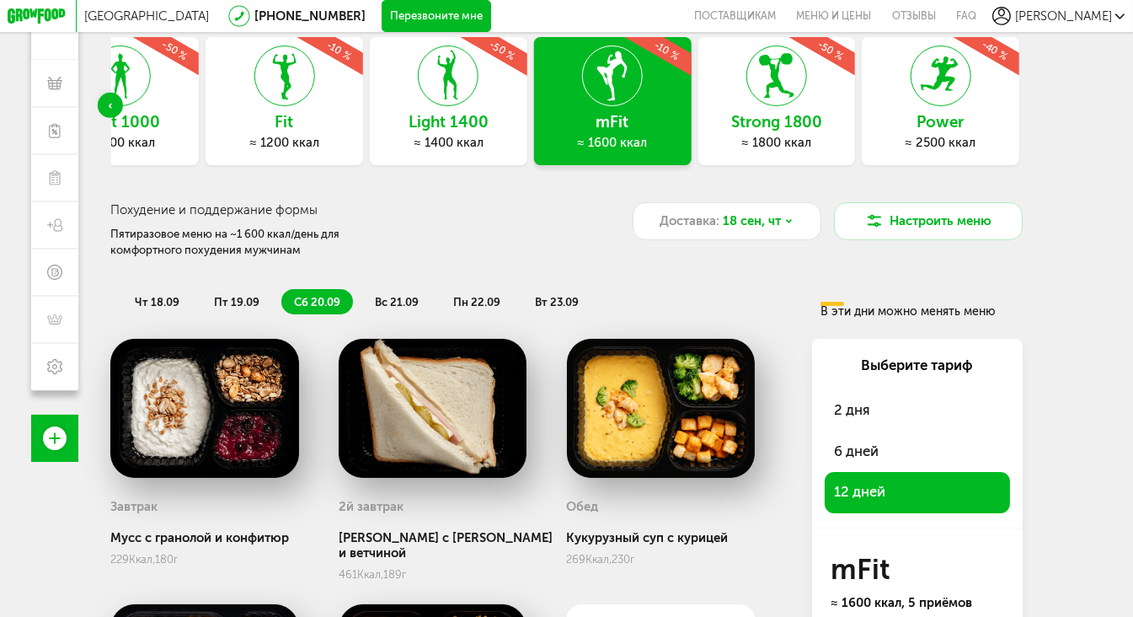
scroll to position [0, 0]
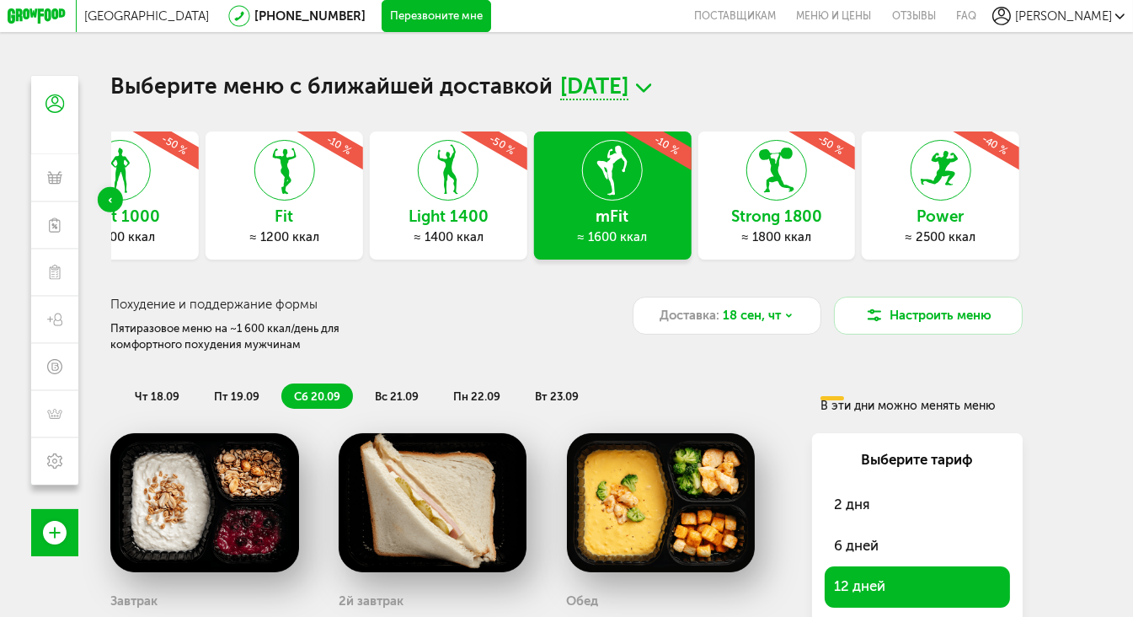
click at [474, 229] on div "Light 1400 ≈ 1400 ккал -50 %" at bounding box center [449, 195] width 158 height 128
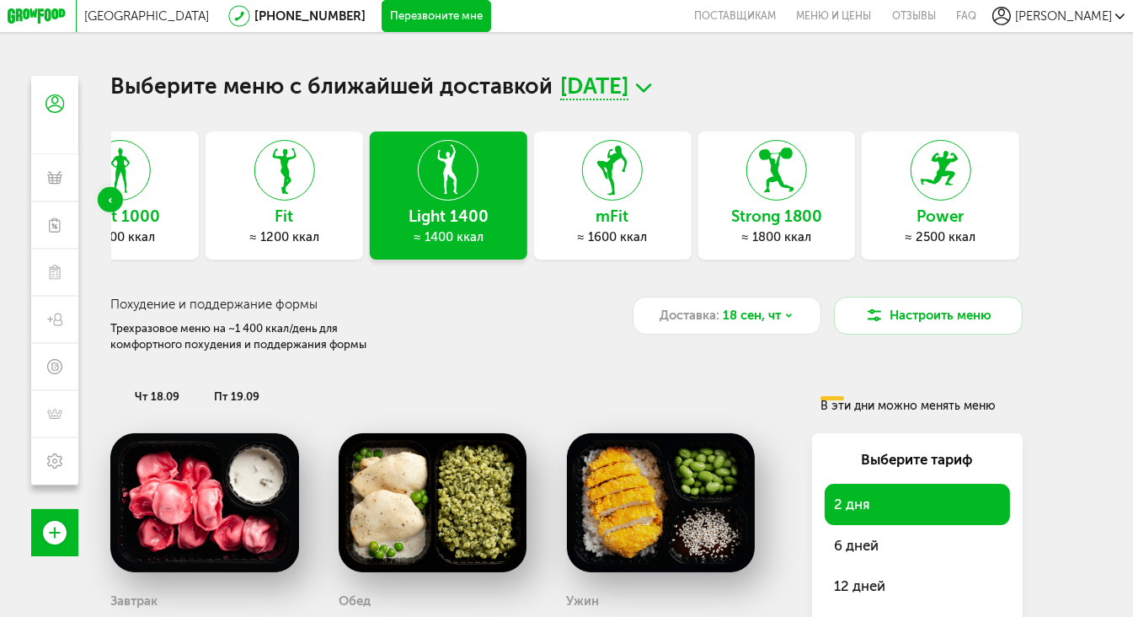
click at [108, 198] on icon "Previous slide" at bounding box center [110, 199] width 4 height 6
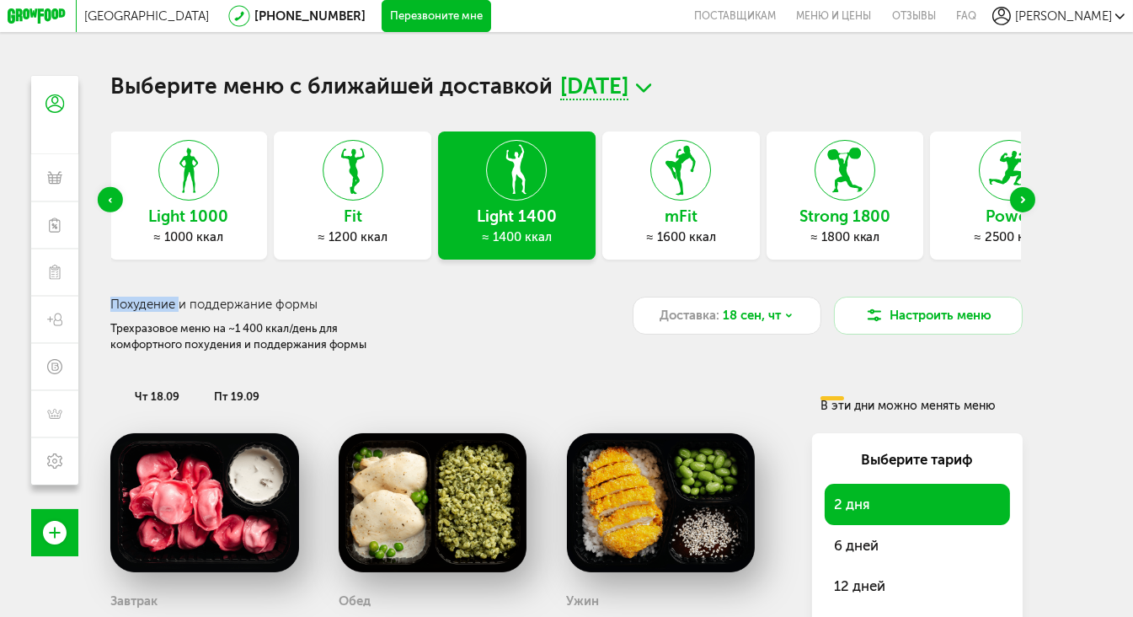
click at [108, 198] on icon "Previous slide" at bounding box center [110, 199] width 4 height 6
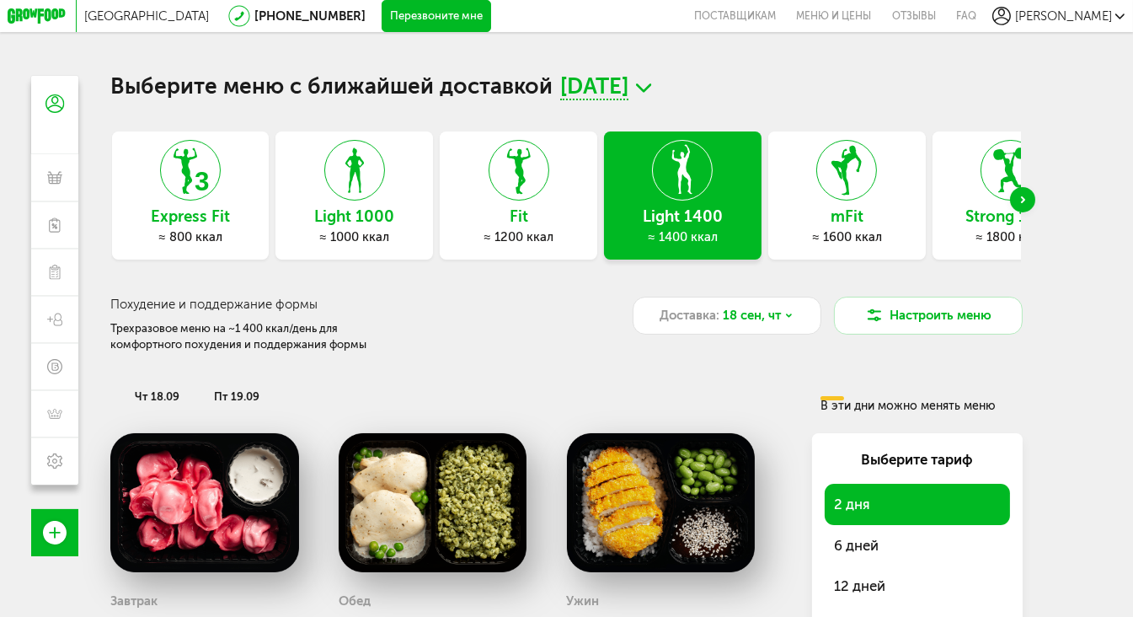
click at [1036, 206] on div "Next slide" at bounding box center [1022, 199] width 25 height 25
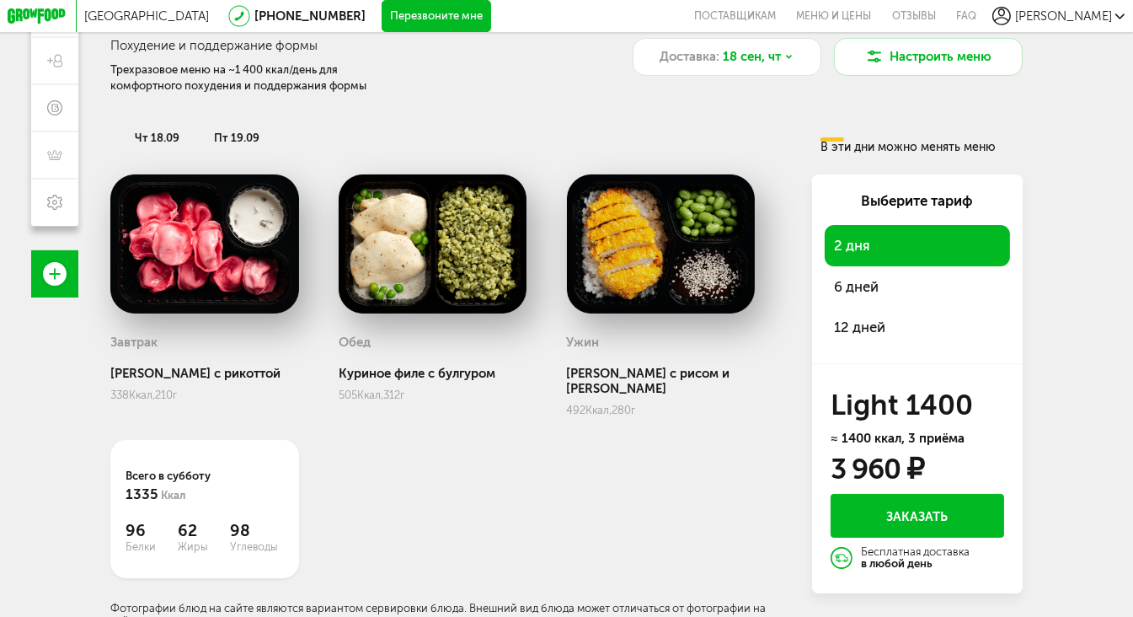
scroll to position [266, 0]
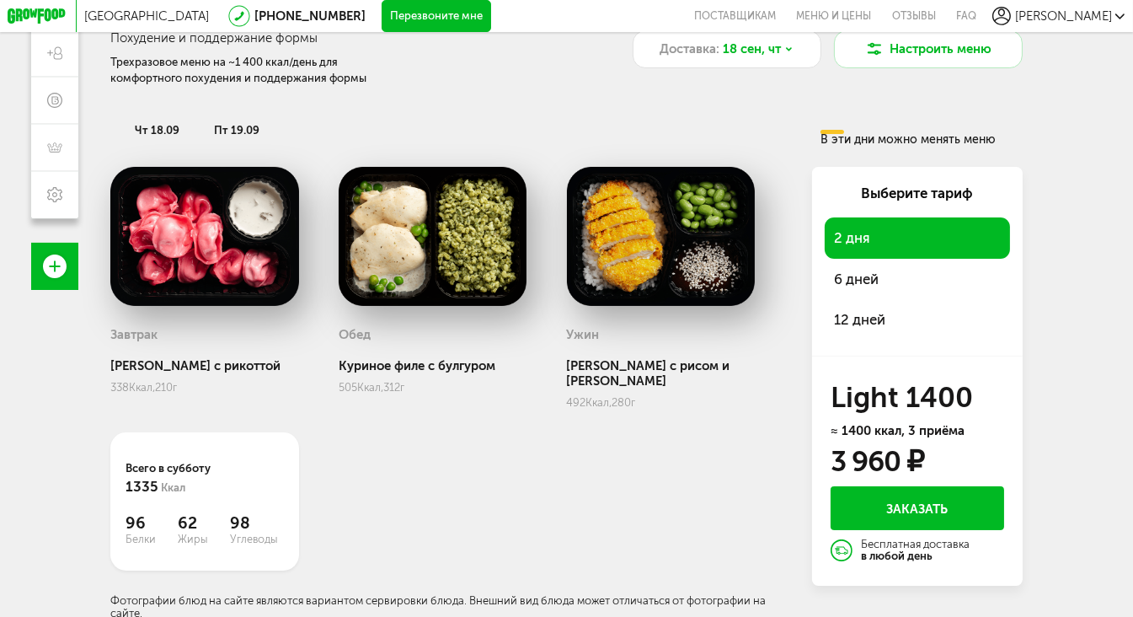
click at [888, 320] on span "12 дней" at bounding box center [917, 319] width 167 height 22
